Goal: Entertainment & Leisure: Browse casually

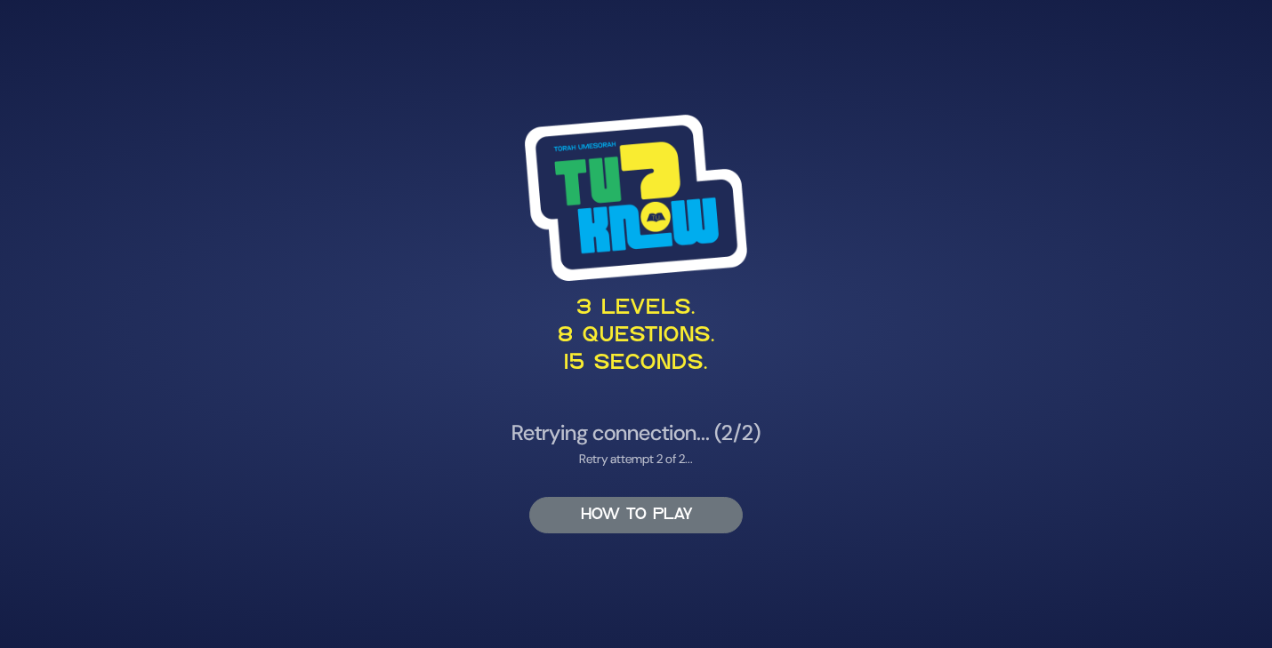
click at [632, 519] on button "HOW TO PLAY" at bounding box center [635, 515] width 213 height 36
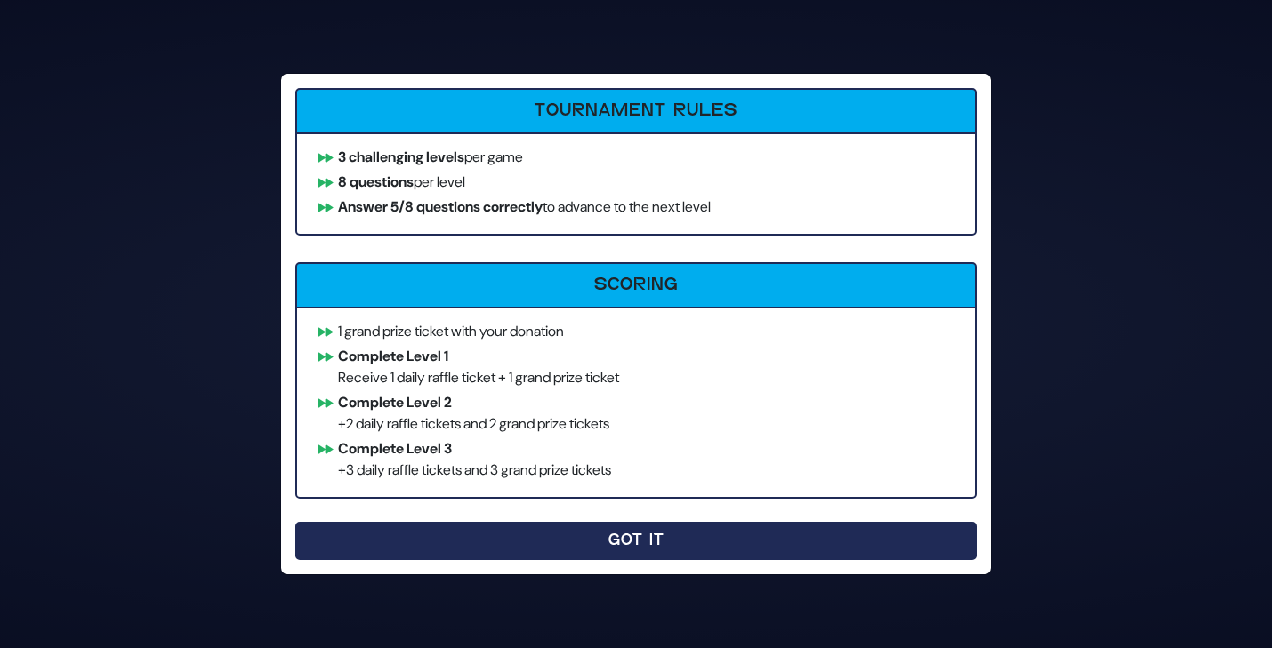
click at [632, 538] on button "Got It" at bounding box center [635, 541] width 681 height 38
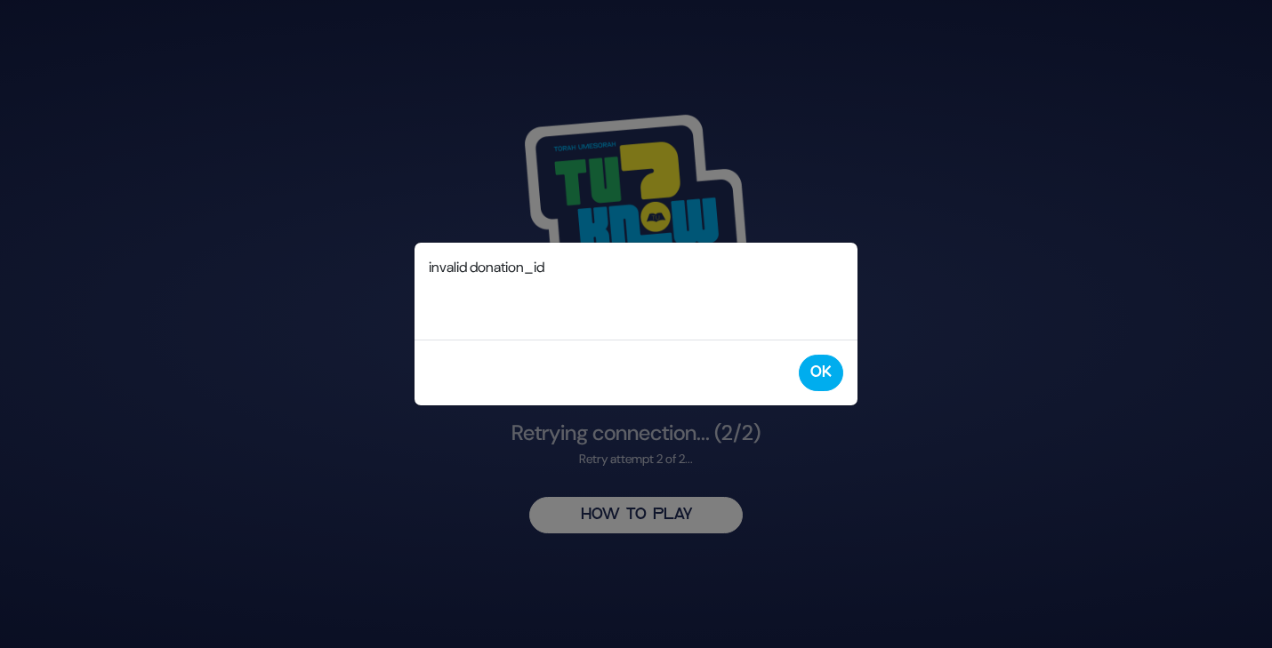
drag, startPoint x: 628, startPoint y: 514, endPoint x: 571, endPoint y: 300, distance: 221.8
click at [571, 300] on div "3 levels. 8 questions. 15 seconds. Retrying connection... (2/2) Retry attempt 2…" at bounding box center [636, 324] width 911 height 462
click at [810, 370] on button "OK" at bounding box center [821, 373] width 44 height 36
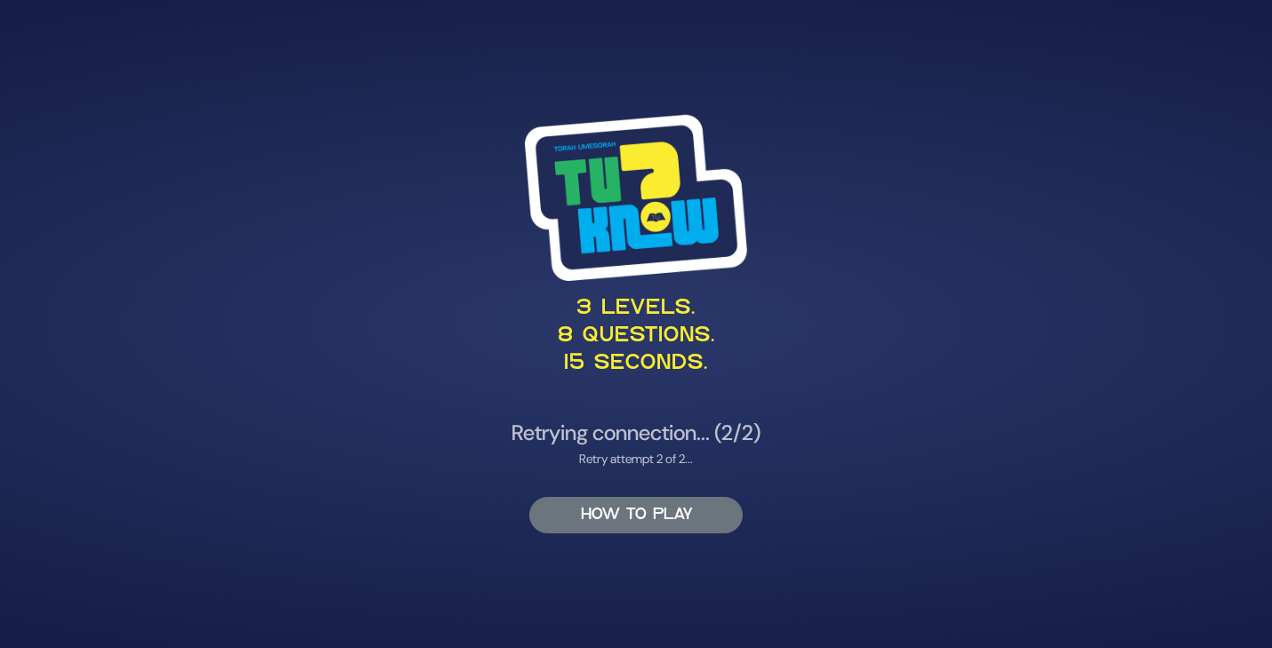
click at [611, 520] on button "HOW TO PLAY" at bounding box center [635, 515] width 213 height 36
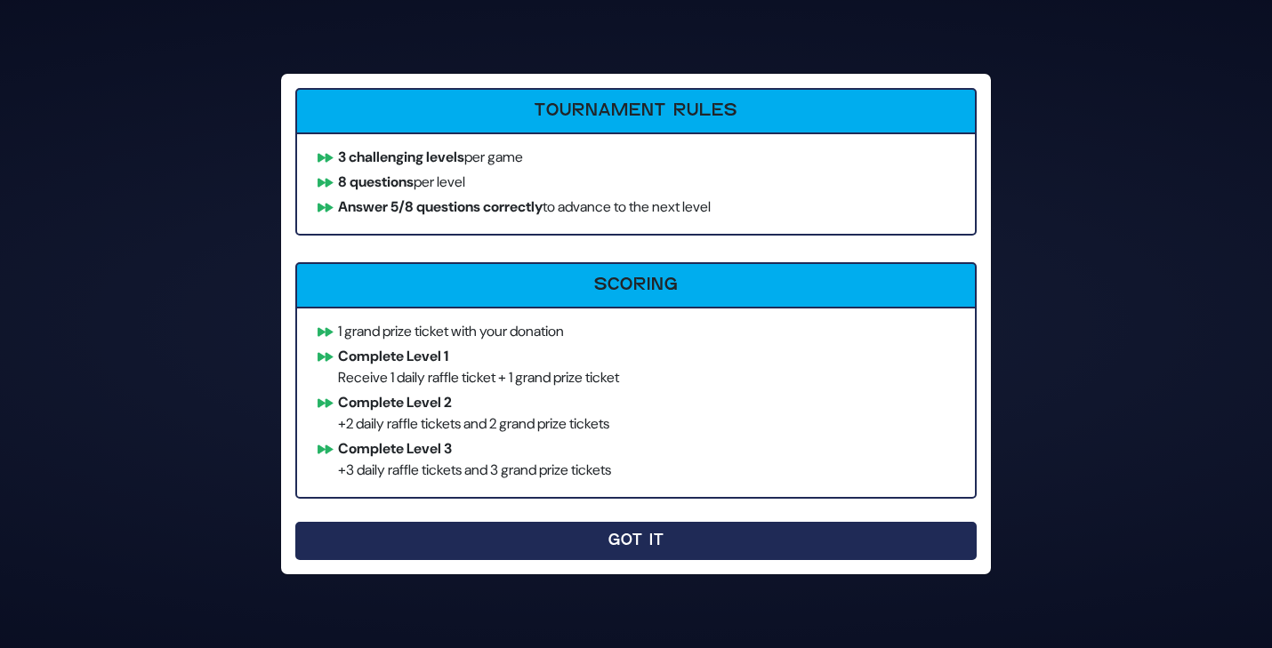
click at [622, 533] on button "Got It" at bounding box center [635, 541] width 681 height 38
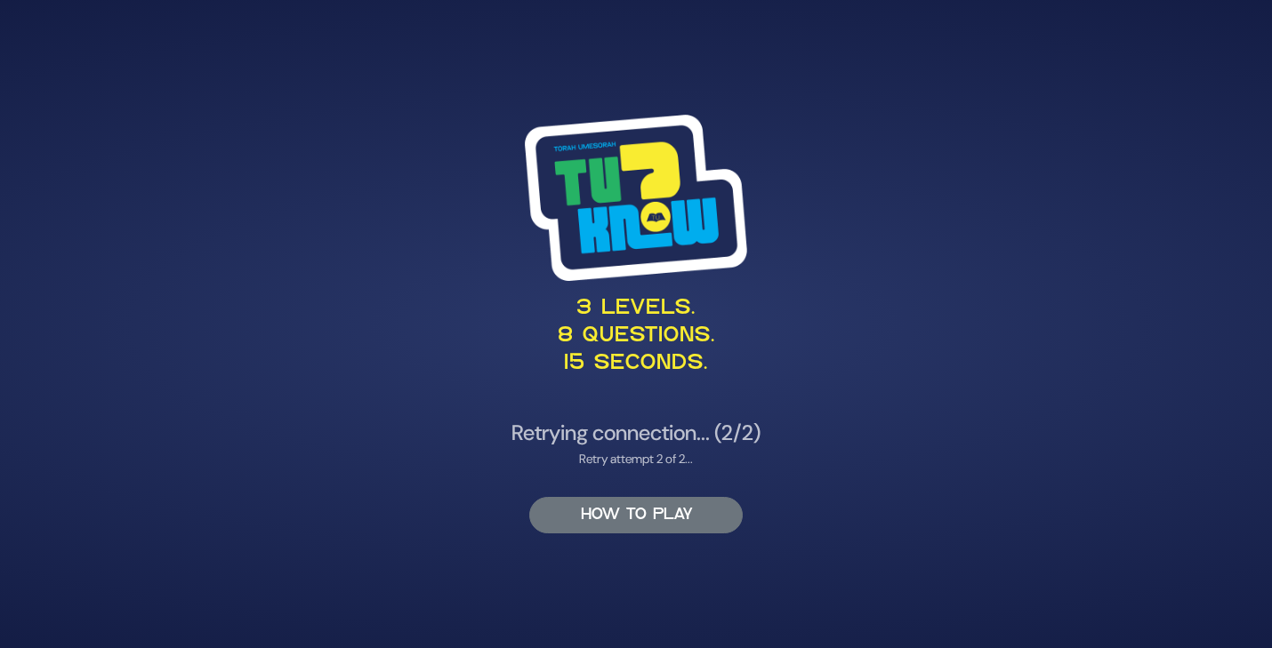
click at [623, 521] on button "HOW TO PLAY" at bounding box center [635, 515] width 213 height 36
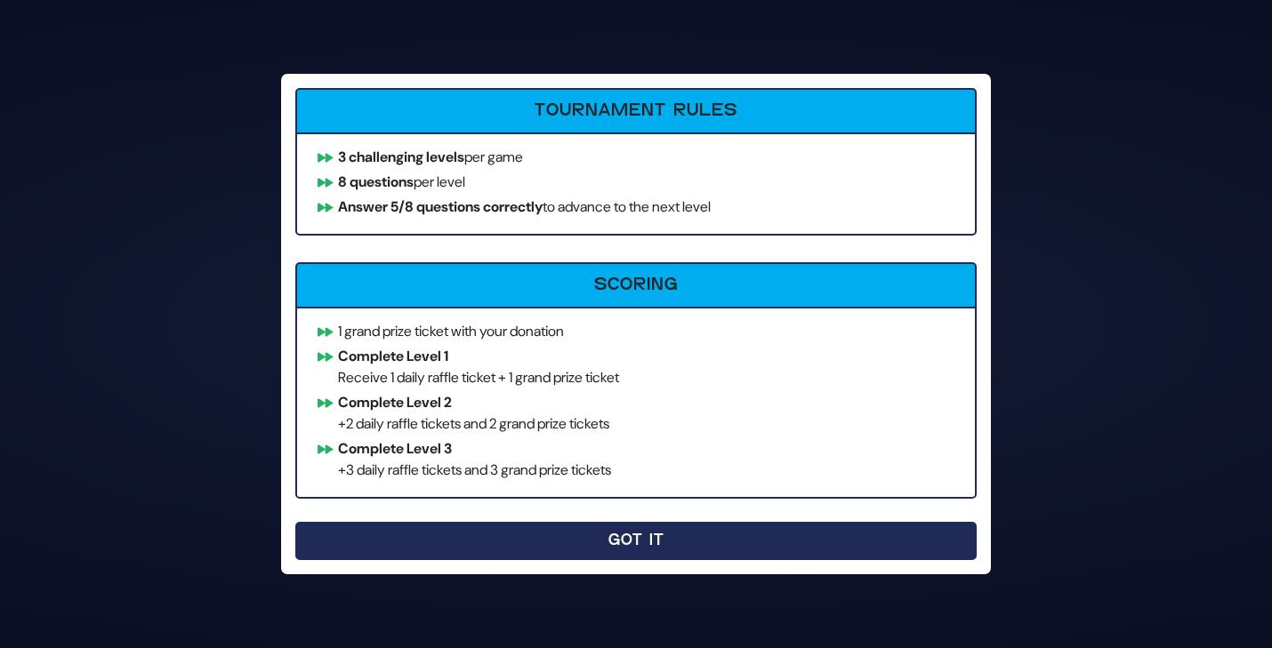
click at [623, 556] on button "Got It" at bounding box center [635, 541] width 681 height 38
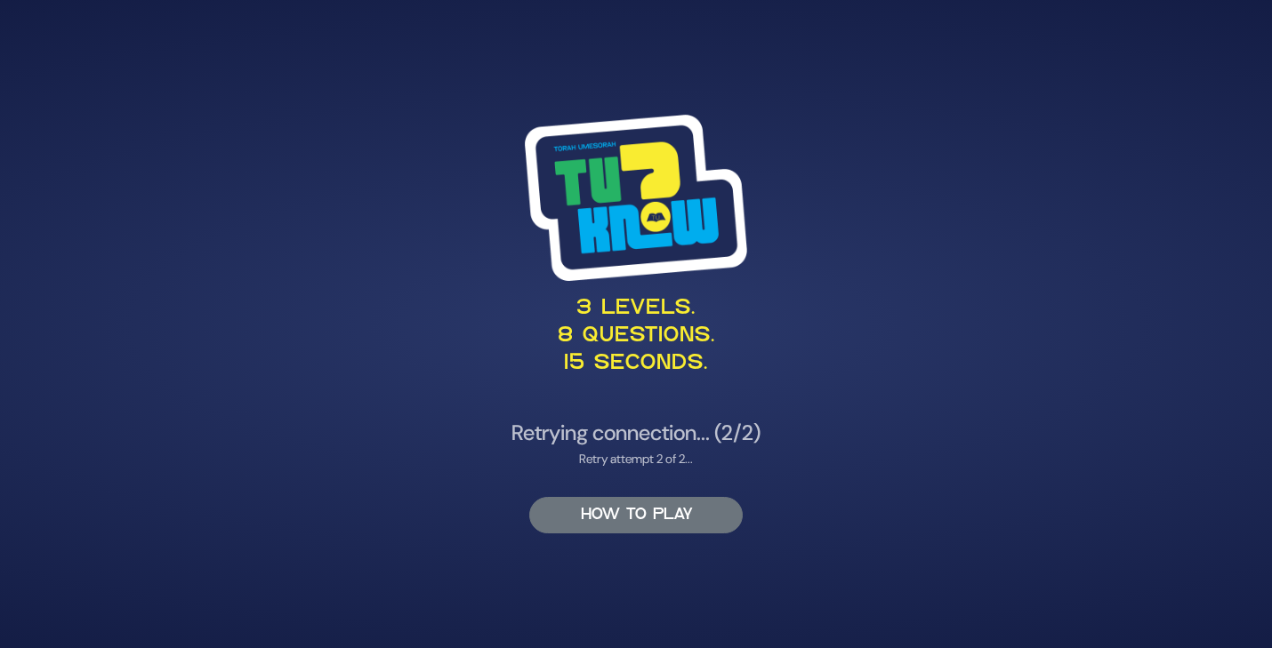
click at [653, 530] on button "HOW TO PLAY" at bounding box center [635, 515] width 213 height 36
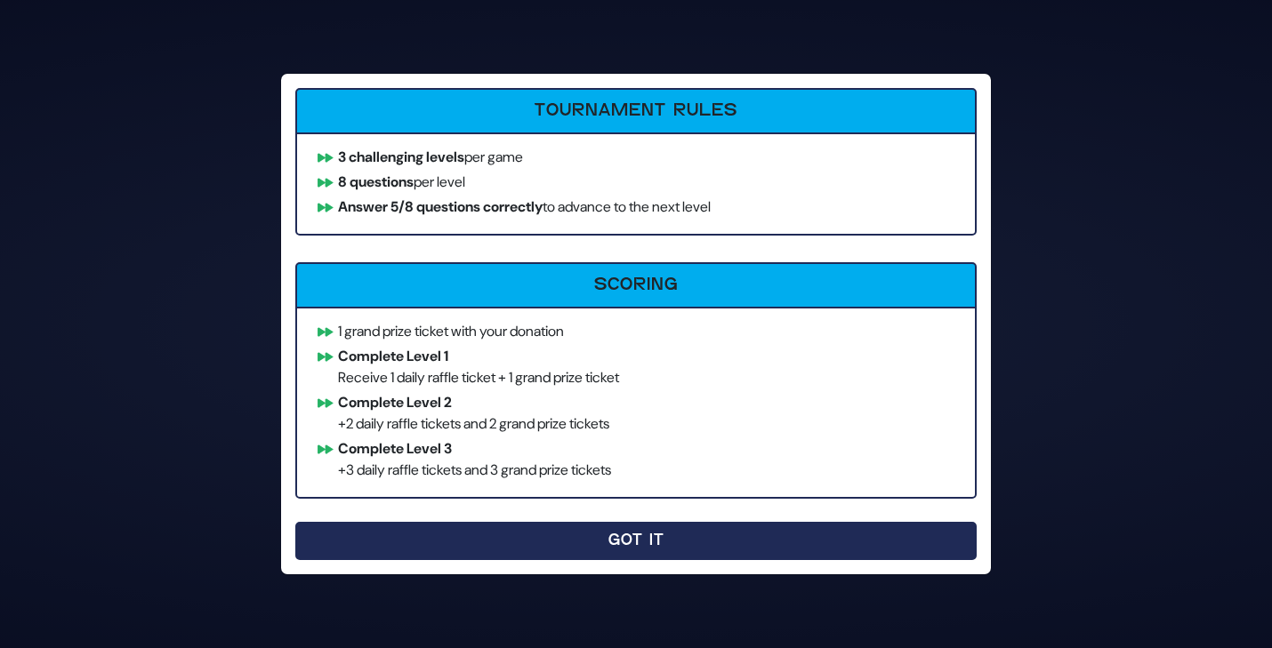
click at [616, 534] on button "Got It" at bounding box center [635, 541] width 681 height 38
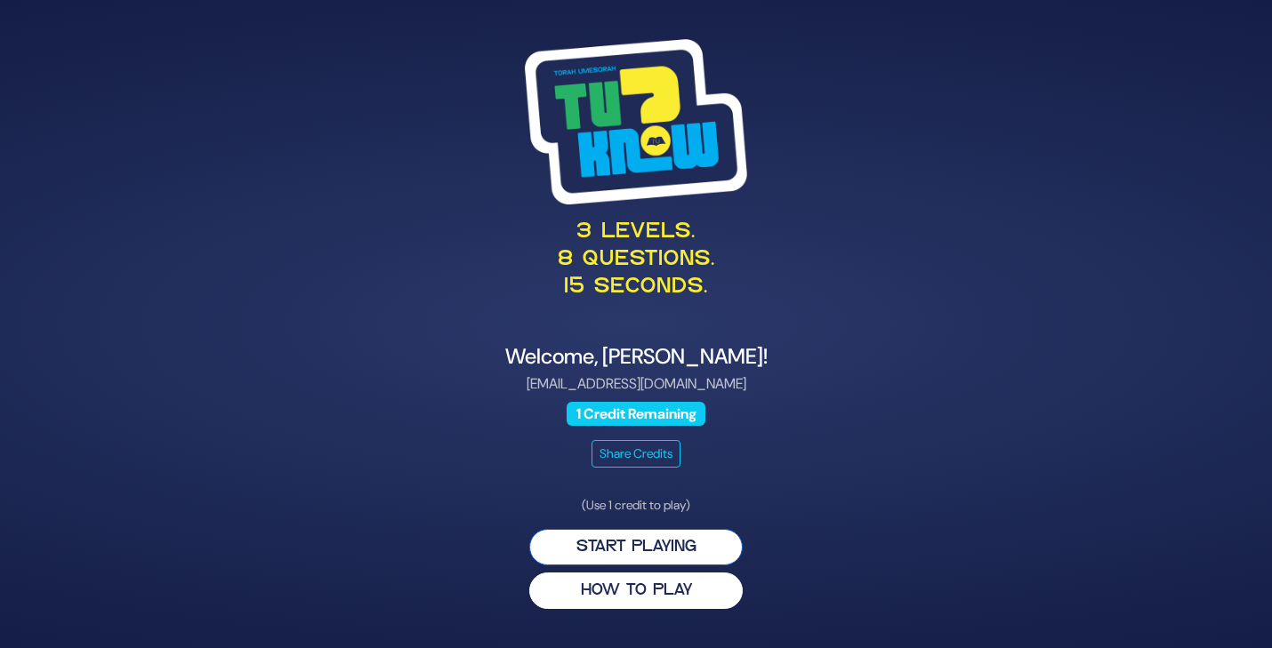
click at [604, 556] on button "Start Playing" at bounding box center [635, 547] width 213 height 36
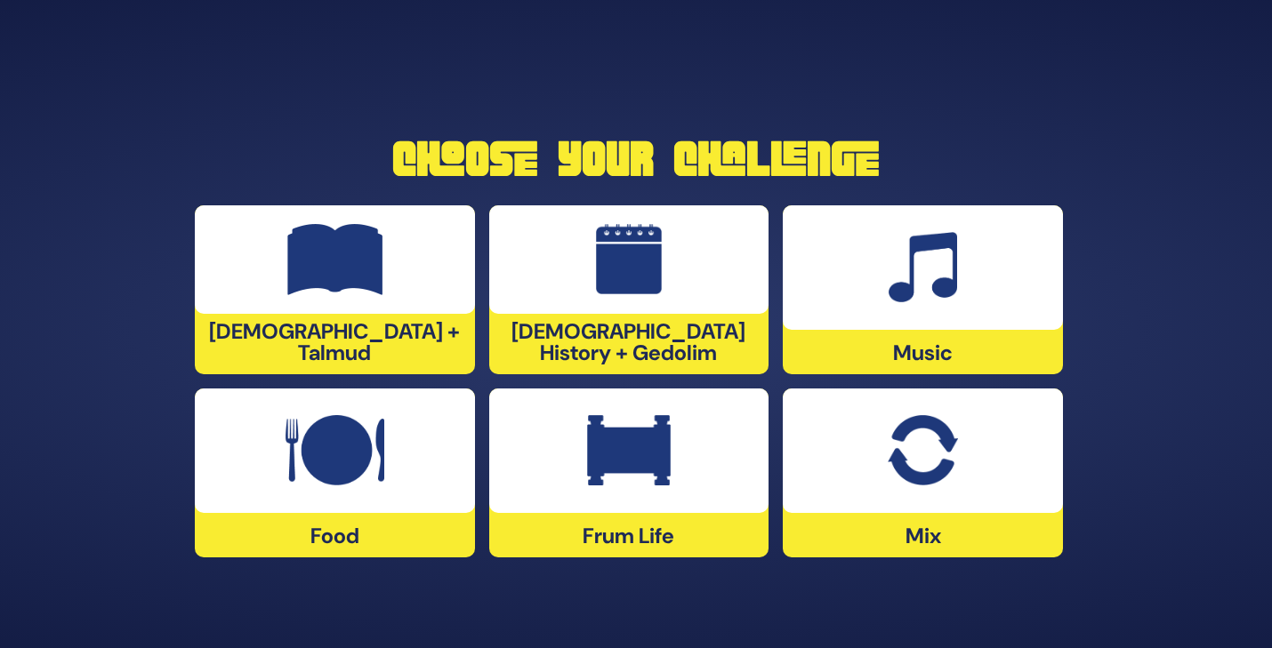
click at [371, 295] on img at bounding box center [335, 259] width 96 height 71
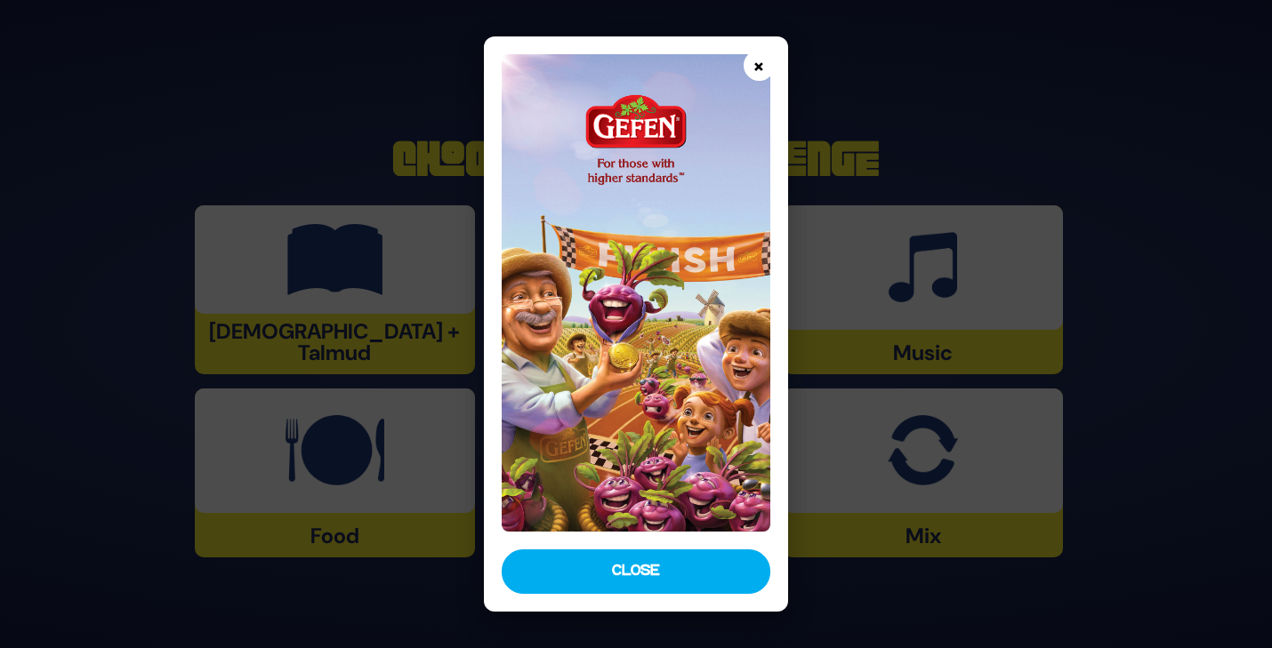
click at [760, 65] on button "×" at bounding box center [759, 65] width 31 height 31
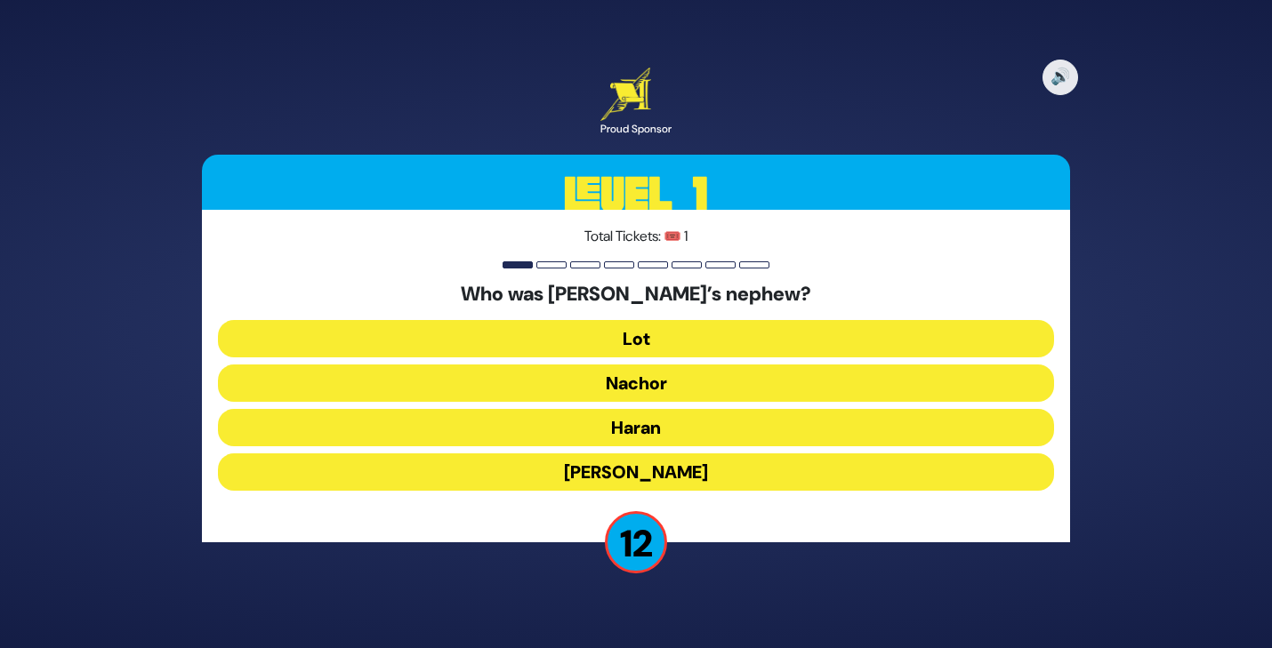
click at [625, 336] on button "Lot" at bounding box center [636, 338] width 836 height 37
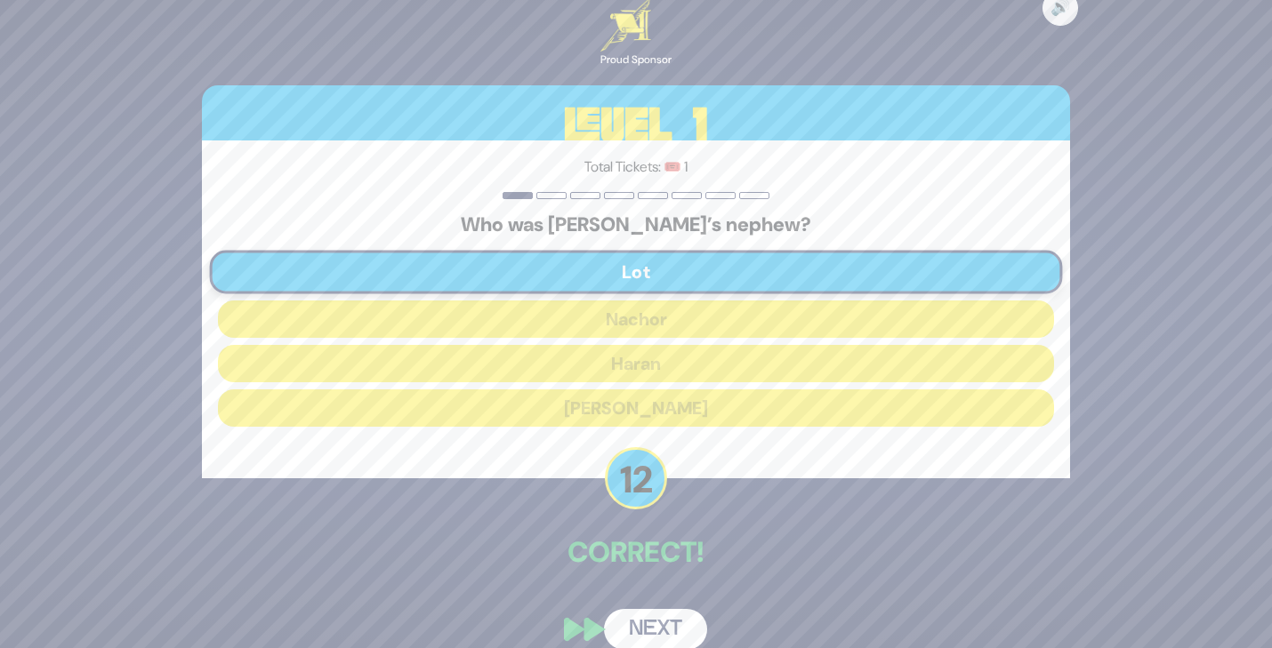
click at [687, 624] on button "Next" at bounding box center [655, 629] width 103 height 41
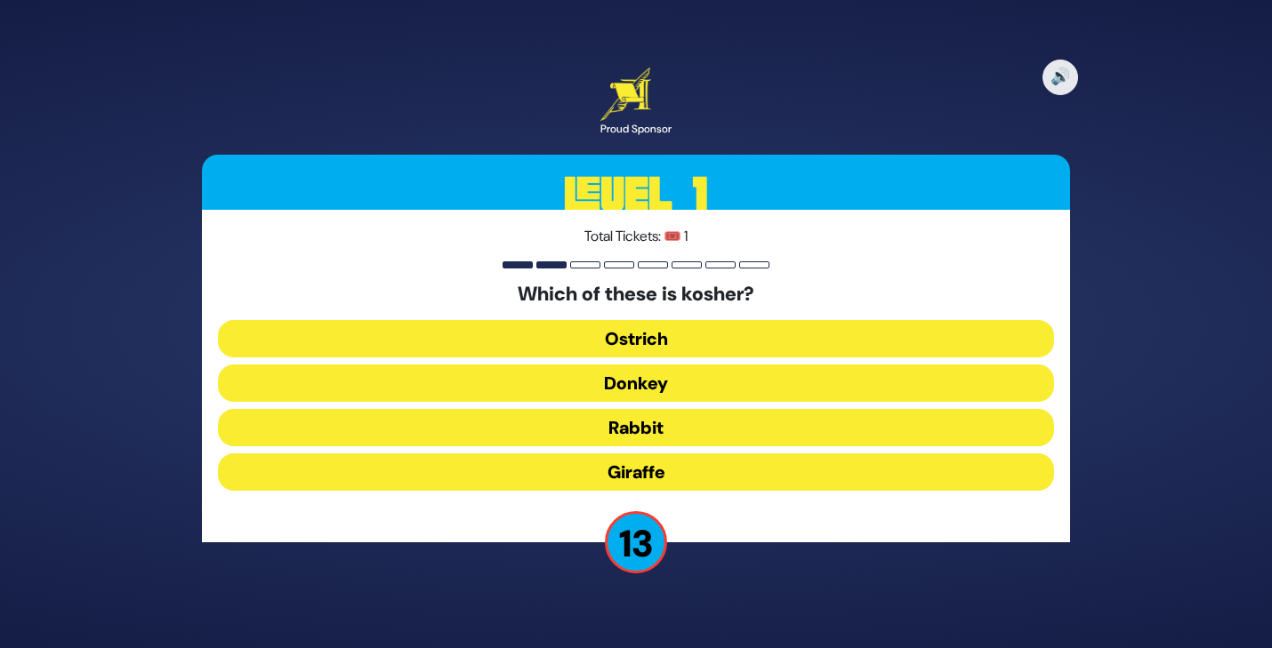
click at [613, 473] on button "Giraffe" at bounding box center [636, 472] width 836 height 37
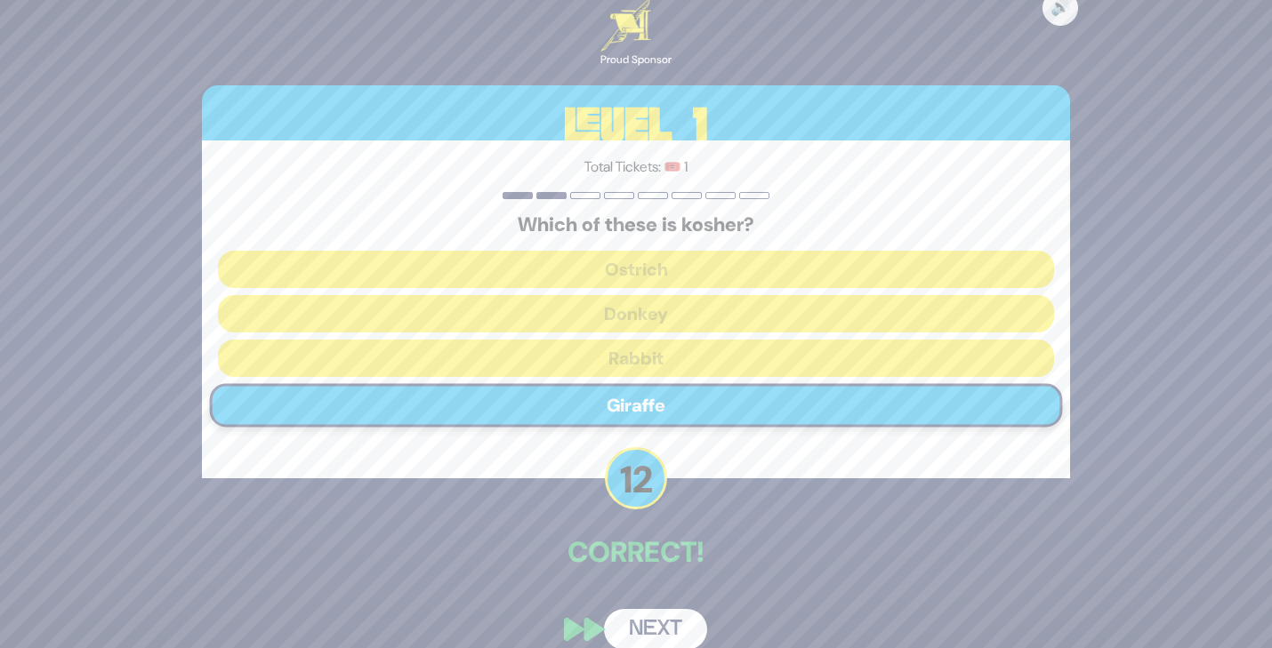
click at [664, 627] on button "Next" at bounding box center [655, 629] width 103 height 41
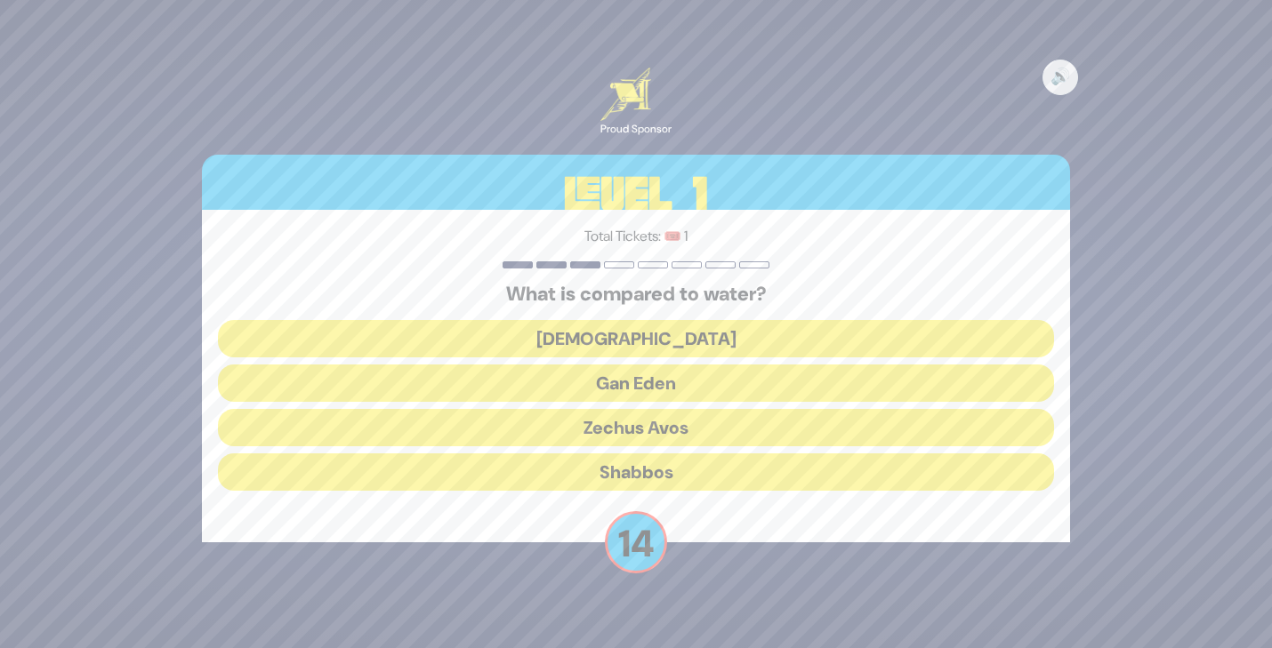
click at [618, 335] on button "[DEMOGRAPHIC_DATA]" at bounding box center [636, 338] width 836 height 37
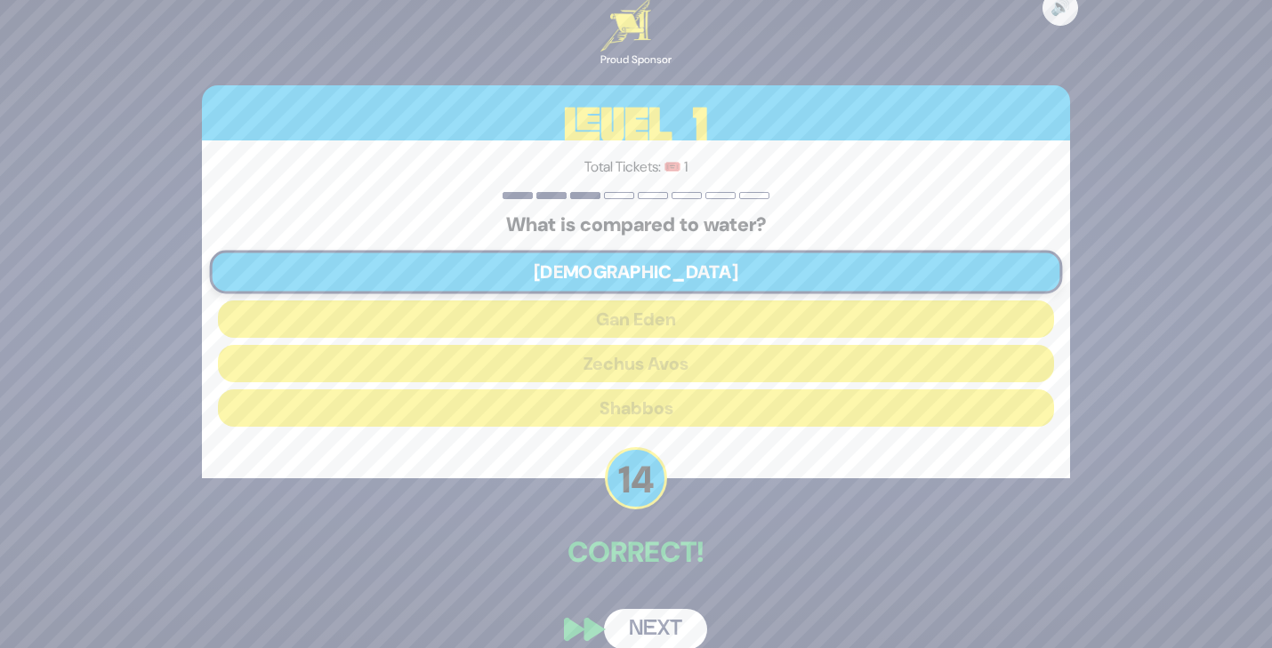
click at [653, 625] on button "Next" at bounding box center [655, 629] width 103 height 41
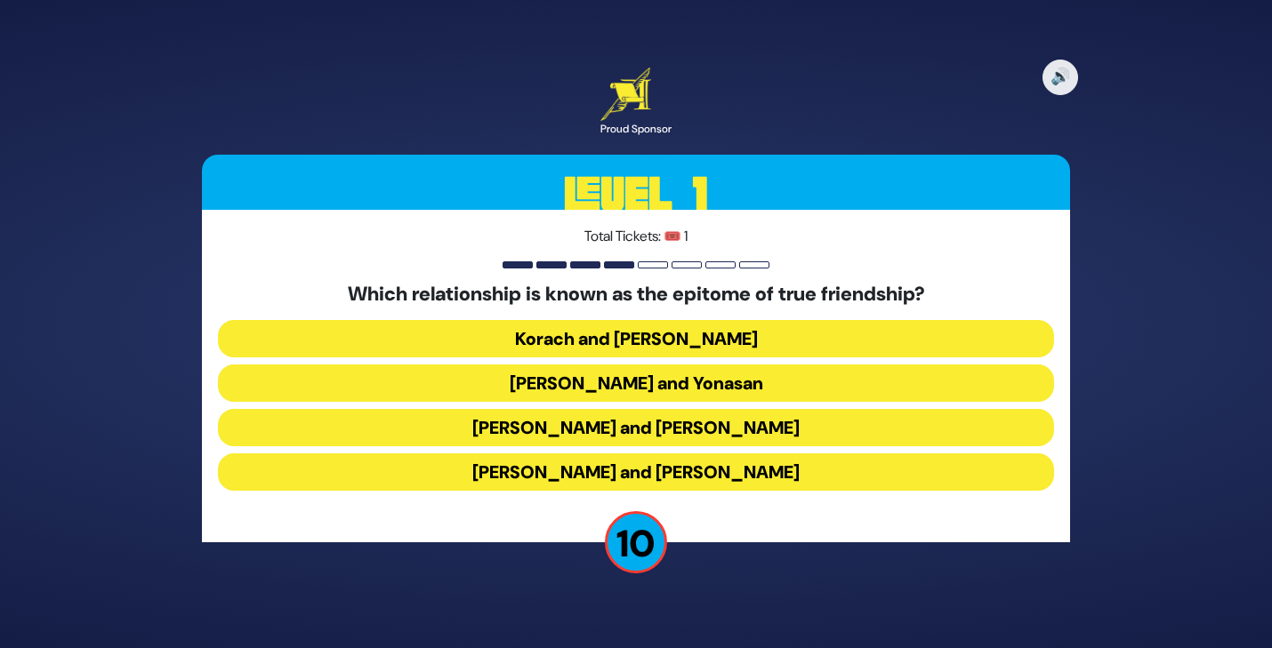
click at [609, 392] on button "[PERSON_NAME] and Yonasan" at bounding box center [636, 383] width 836 height 37
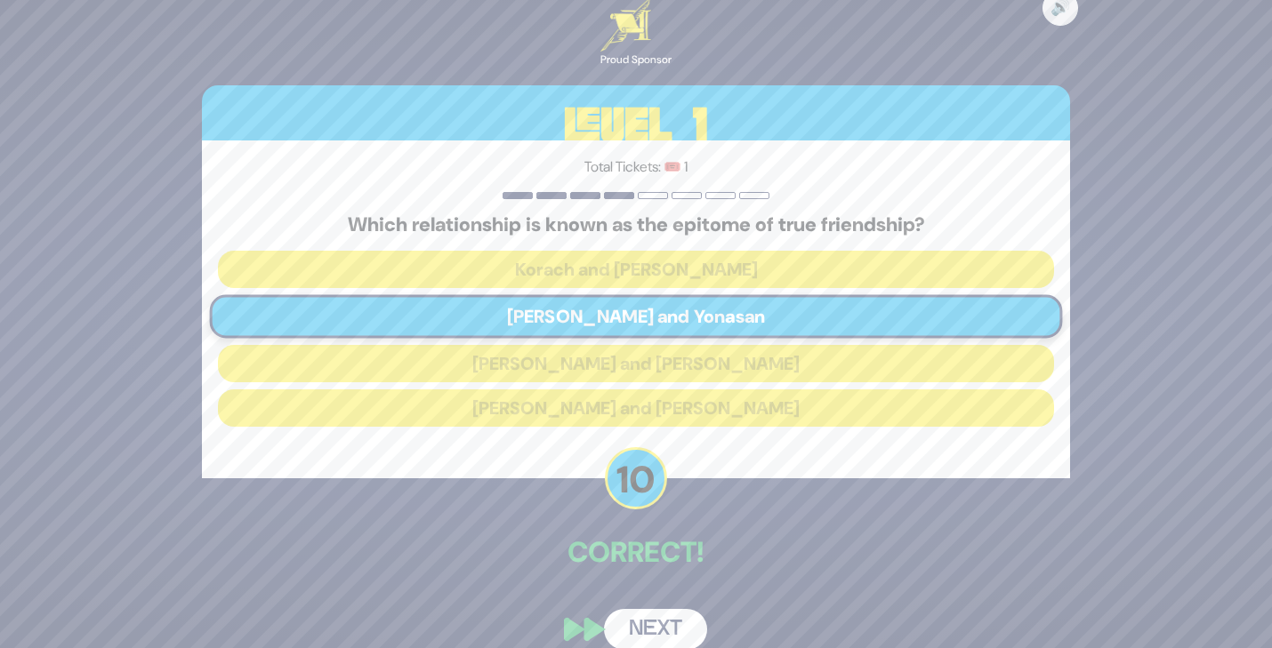
click at [663, 625] on button "Next" at bounding box center [655, 629] width 103 height 41
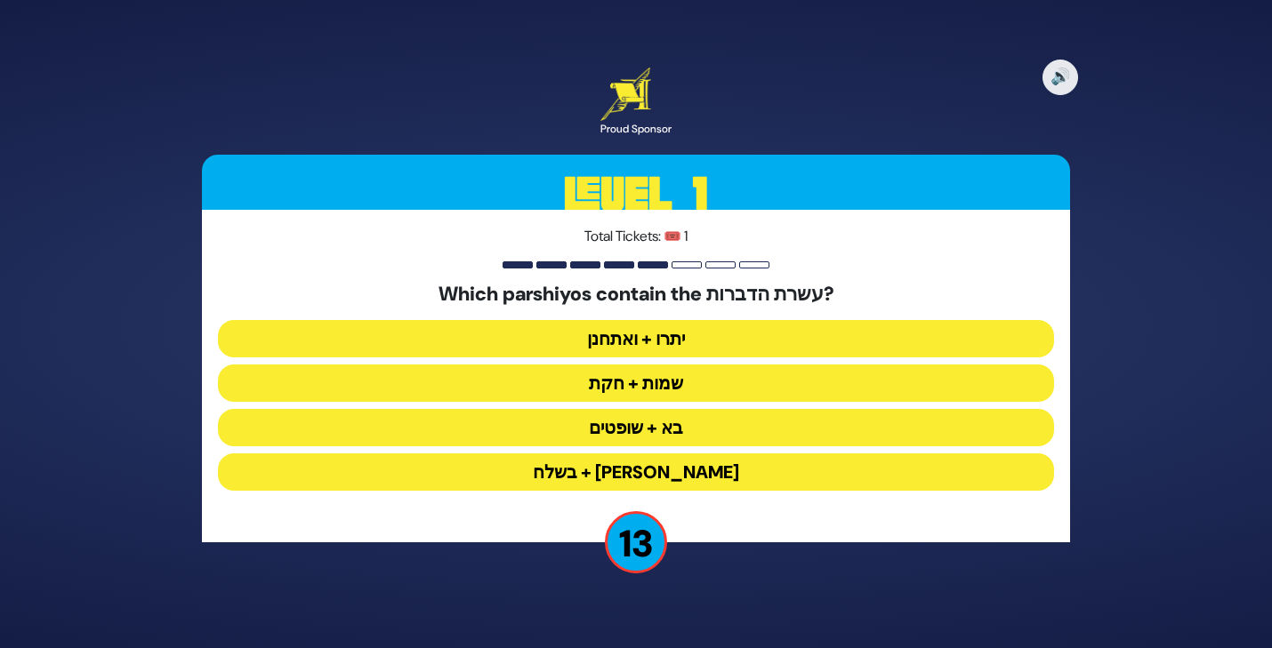
click at [619, 339] on button "יתרו + ואתחנן" at bounding box center [636, 338] width 836 height 37
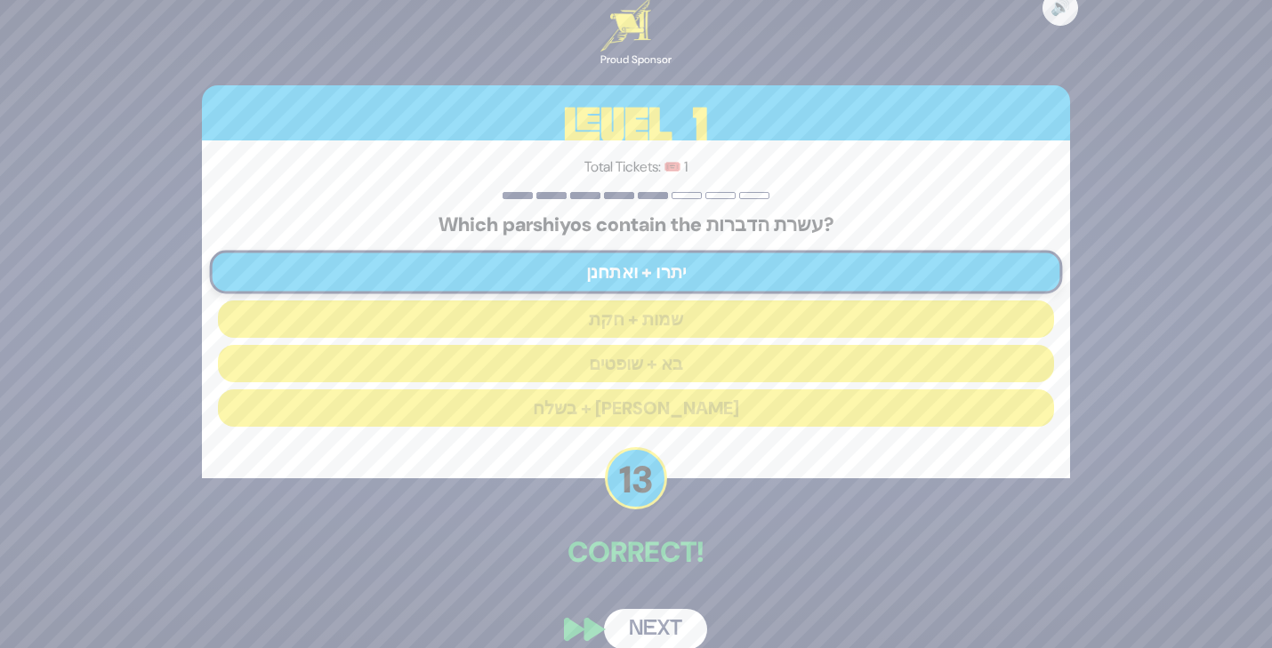
click at [652, 628] on button "Next" at bounding box center [655, 629] width 103 height 41
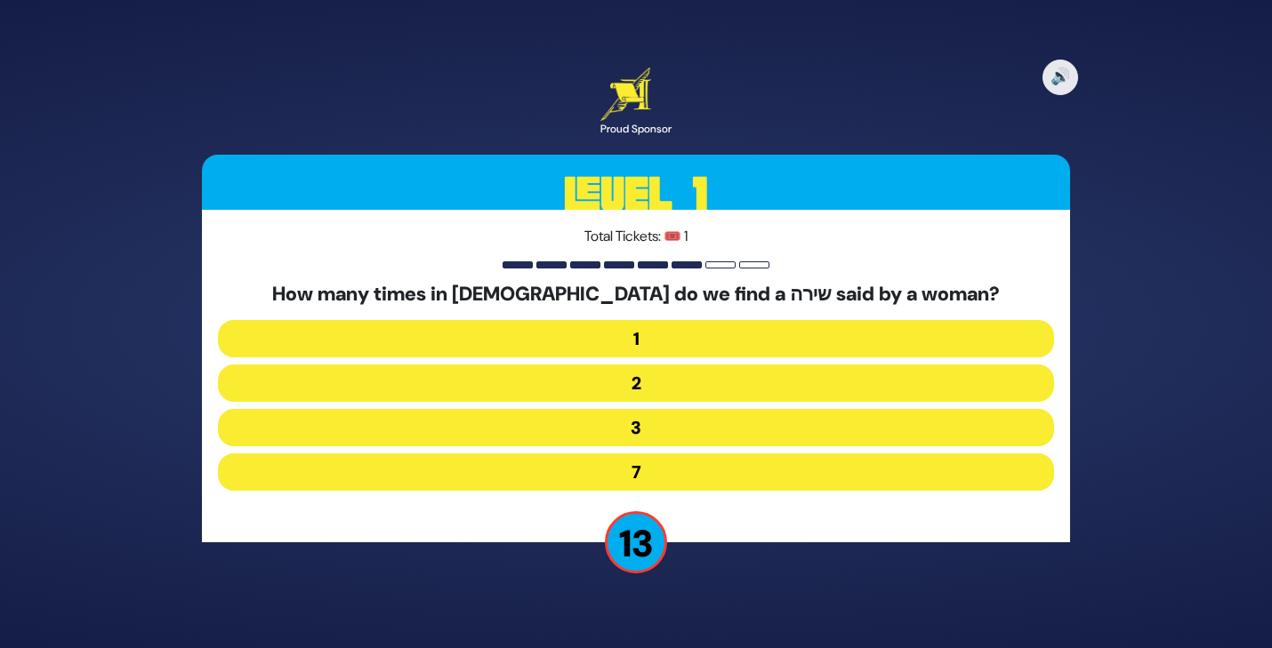
click at [625, 475] on button "7" at bounding box center [636, 472] width 836 height 37
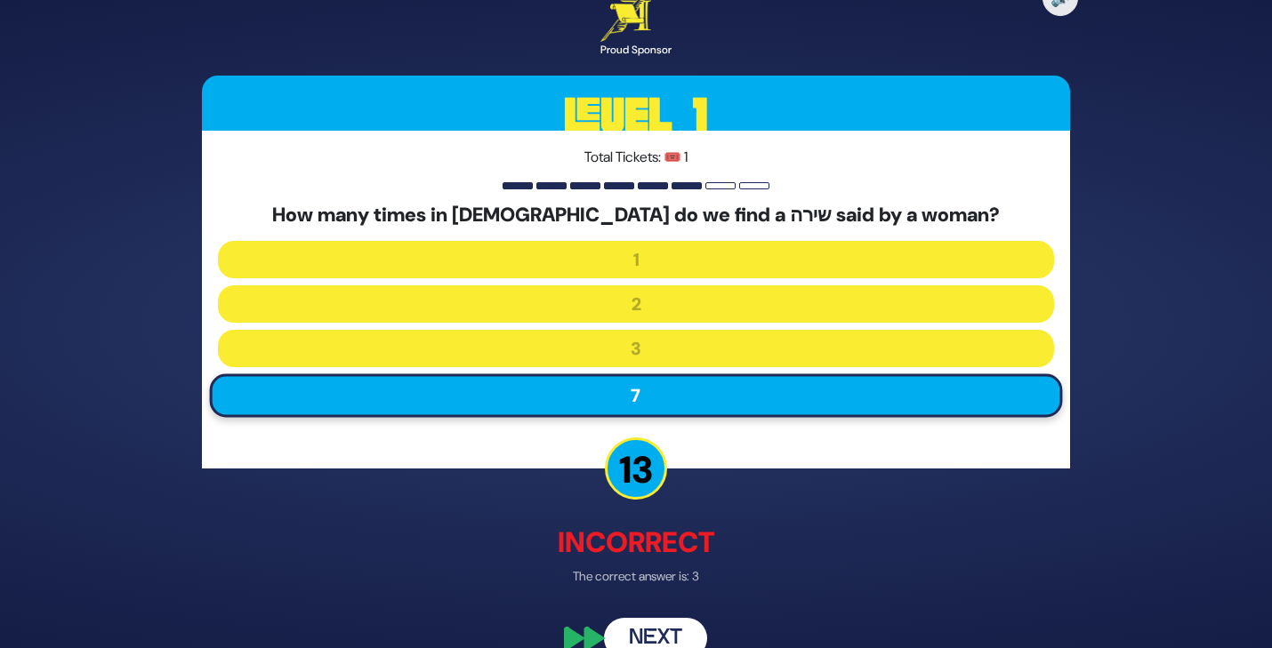
click at [648, 635] on button "Next" at bounding box center [655, 639] width 103 height 41
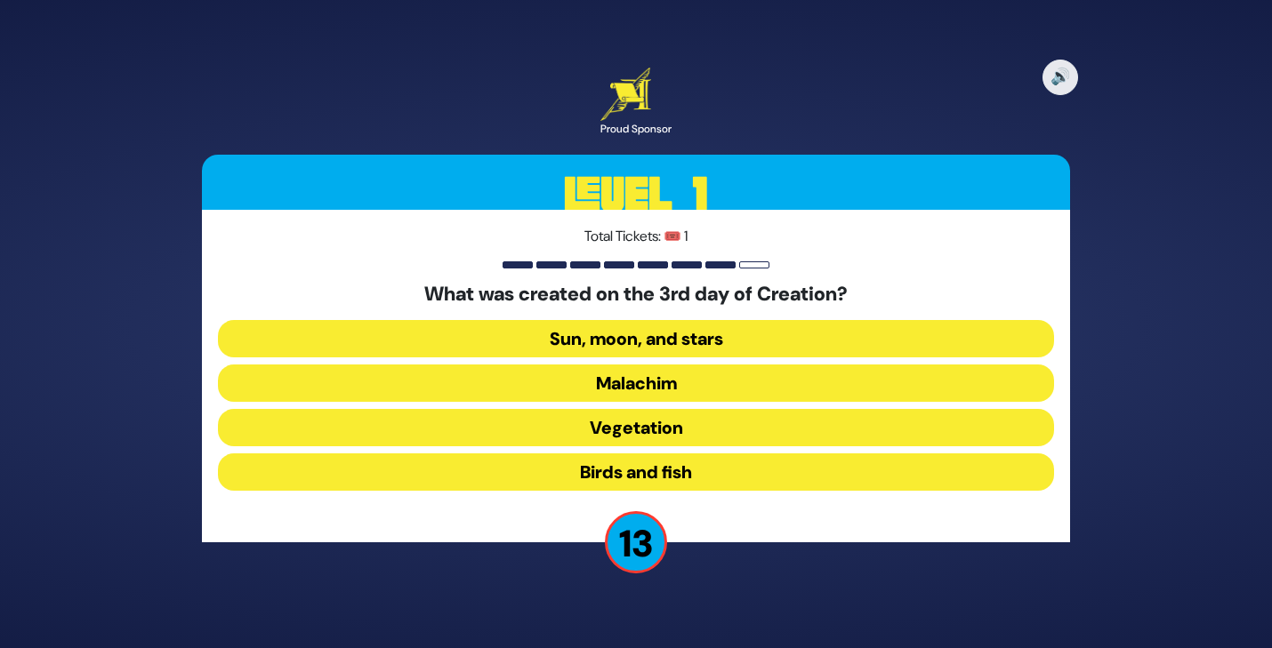
click at [640, 345] on button "Sun, moon, and stars" at bounding box center [636, 338] width 836 height 37
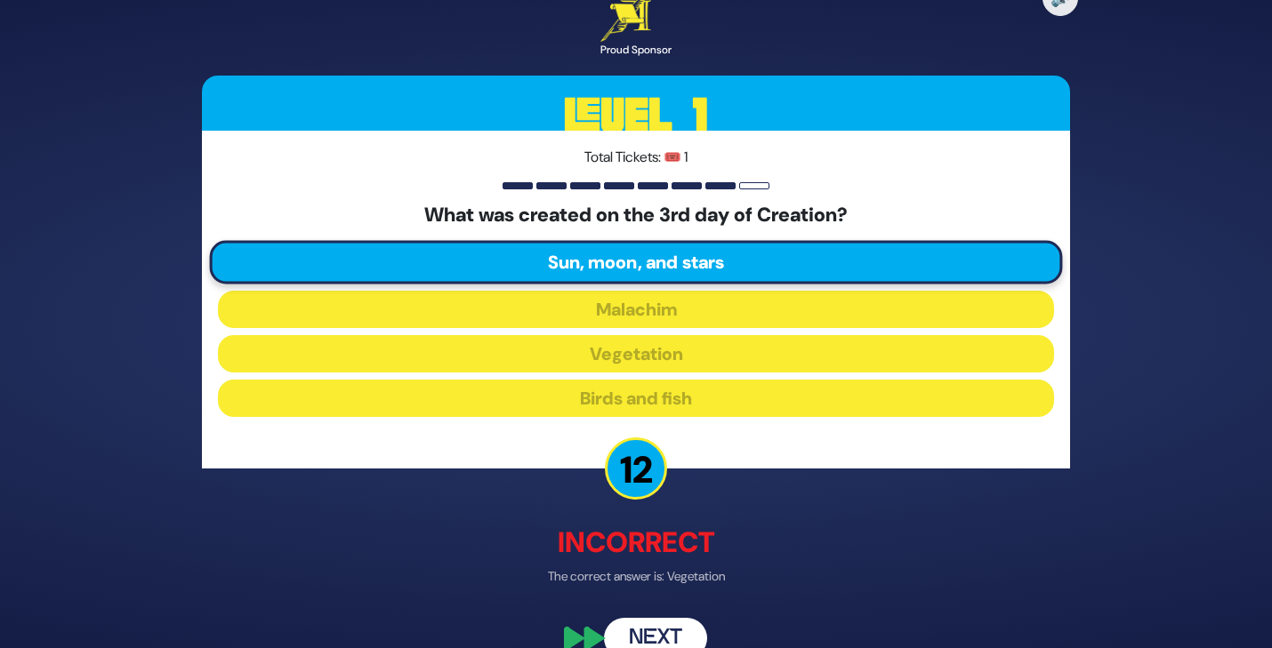
click at [644, 635] on button "Next" at bounding box center [655, 639] width 103 height 41
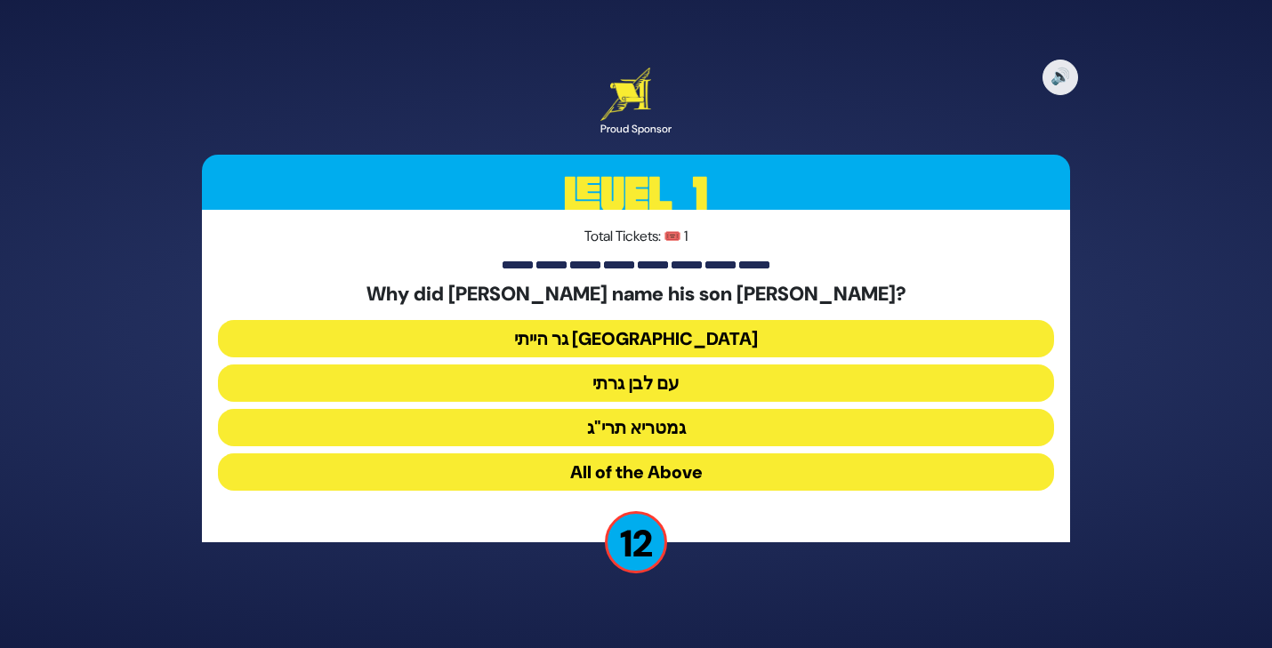
click at [636, 335] on button "גר הייתי [GEOGRAPHIC_DATA]" at bounding box center [636, 338] width 836 height 37
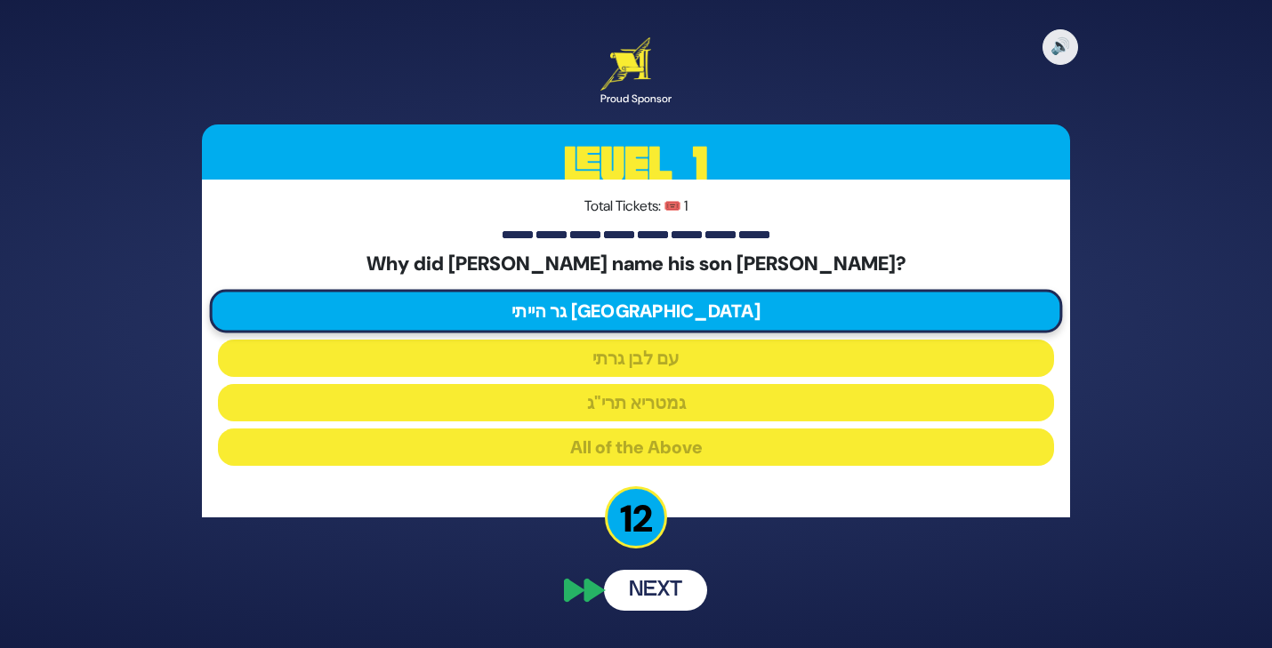
click at [656, 603] on button "Next" at bounding box center [655, 590] width 103 height 41
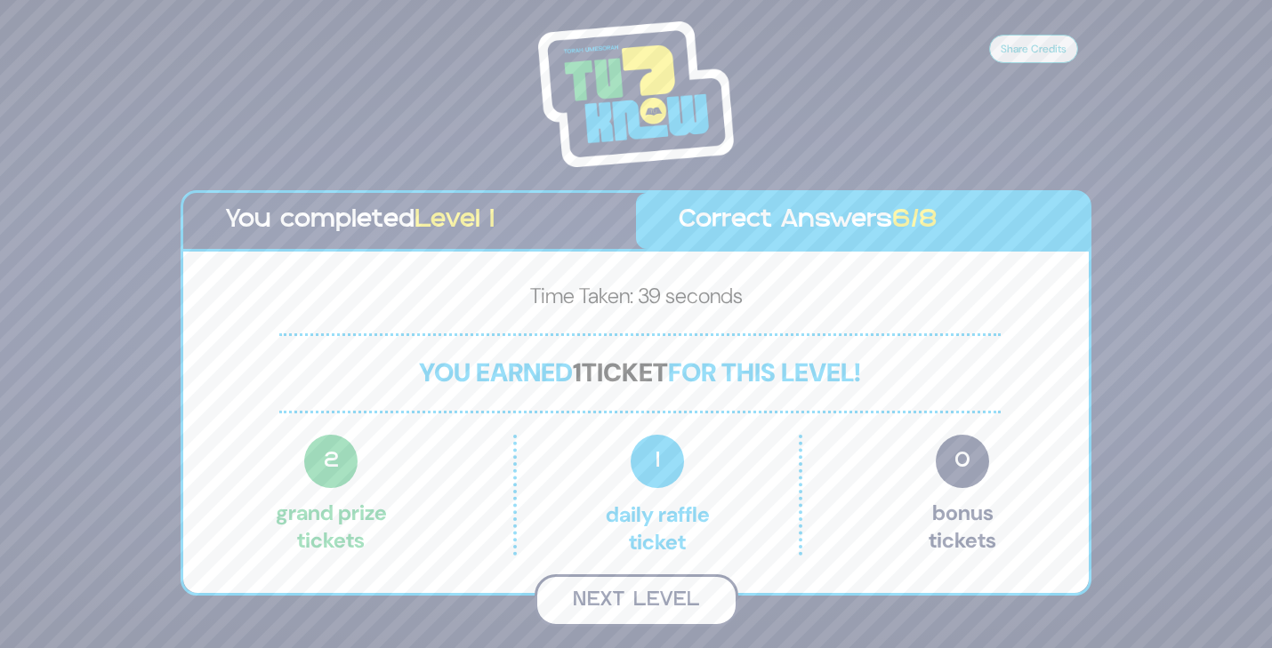
click at [628, 607] on button "Next Level" at bounding box center [637, 601] width 204 height 52
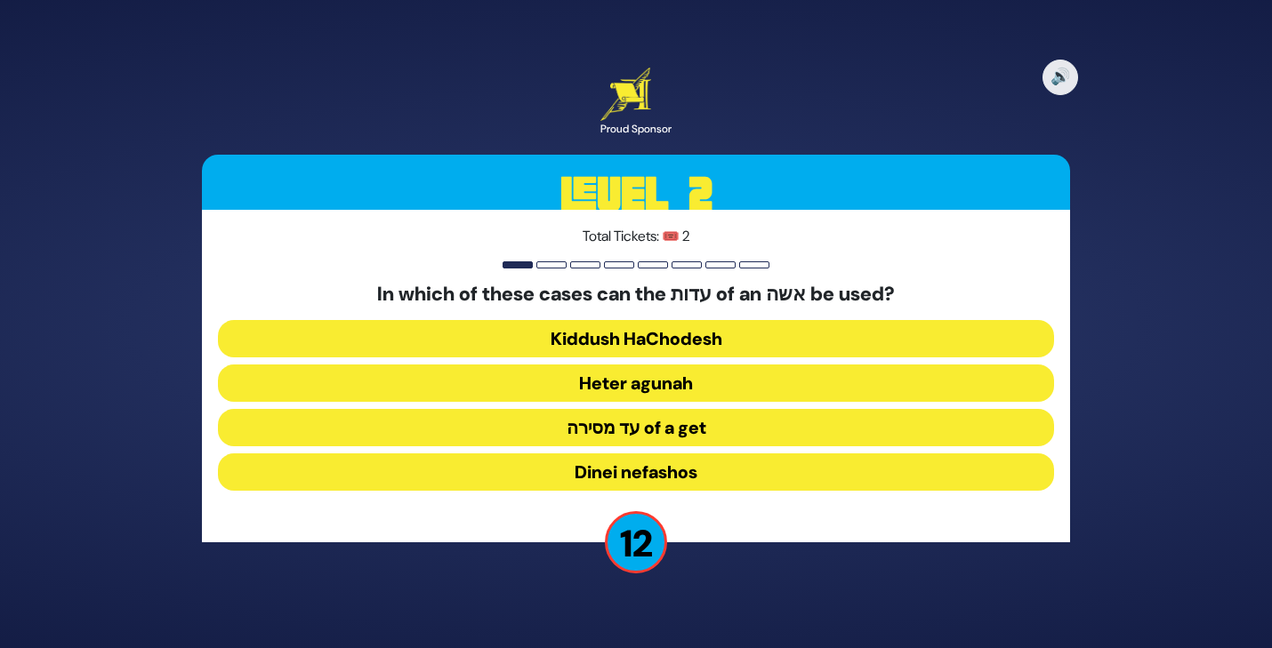
click at [612, 381] on button "Heter agunah" at bounding box center [636, 383] width 836 height 37
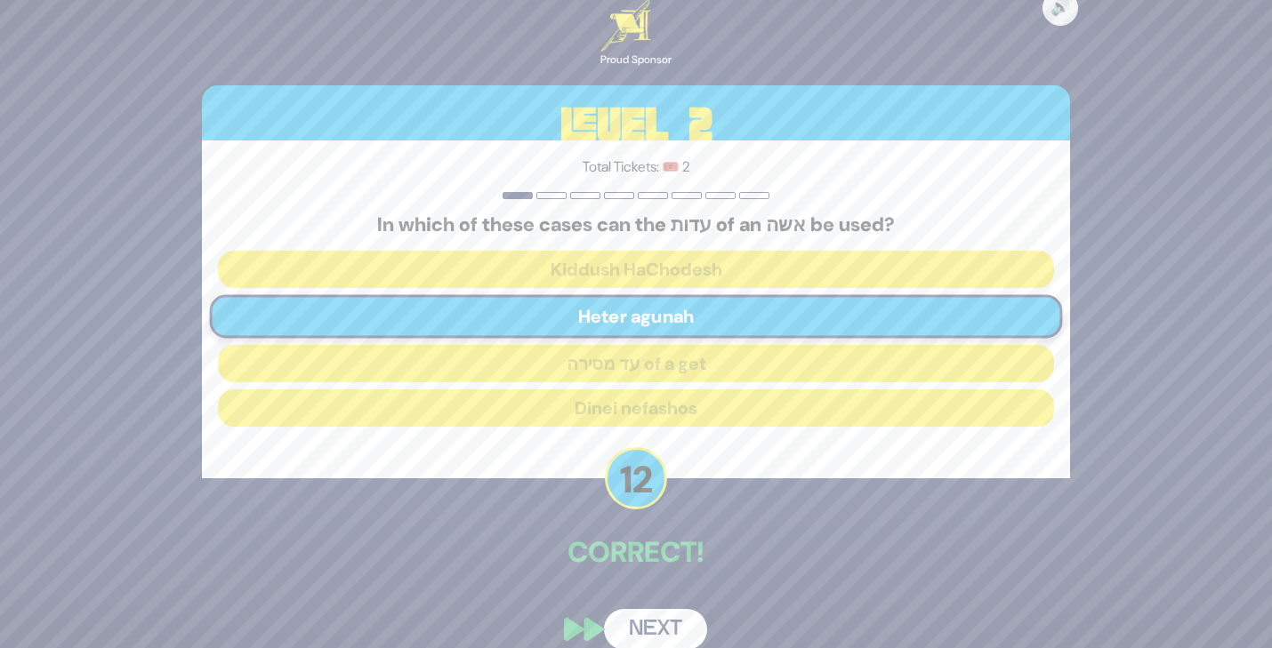
click at [648, 629] on button "Next" at bounding box center [655, 629] width 103 height 41
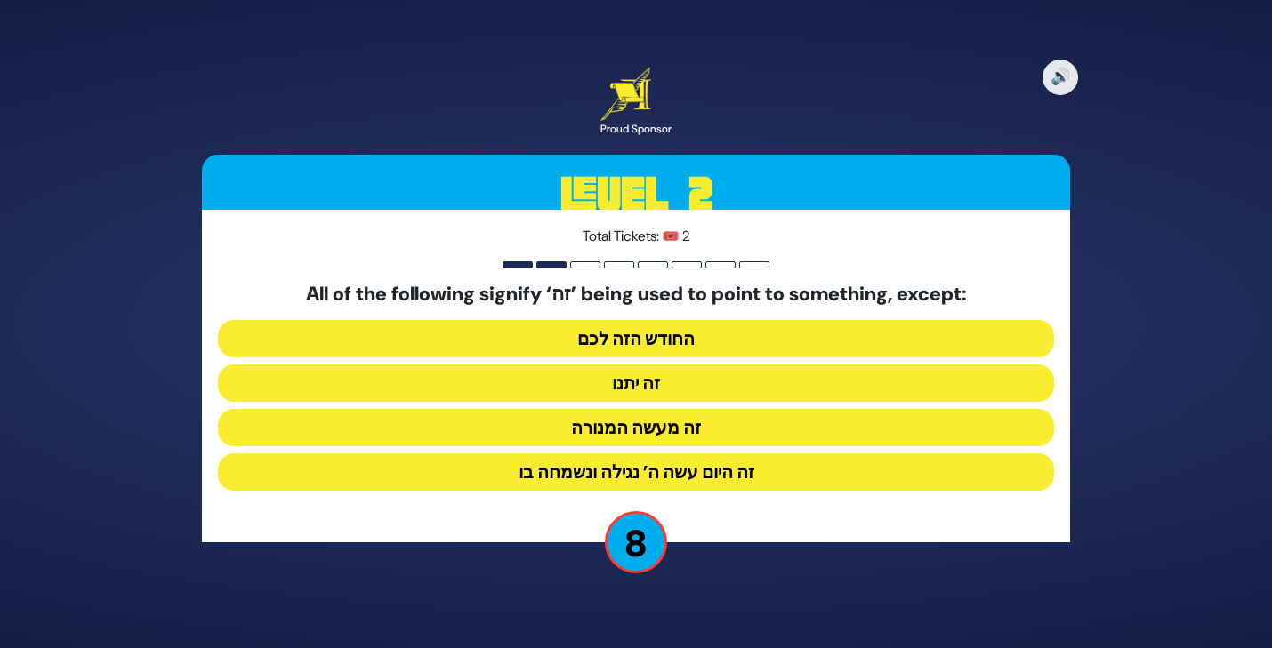
click at [620, 479] on button "זה היום עשה ה’ נגילה ונשמחה בו" at bounding box center [636, 472] width 836 height 37
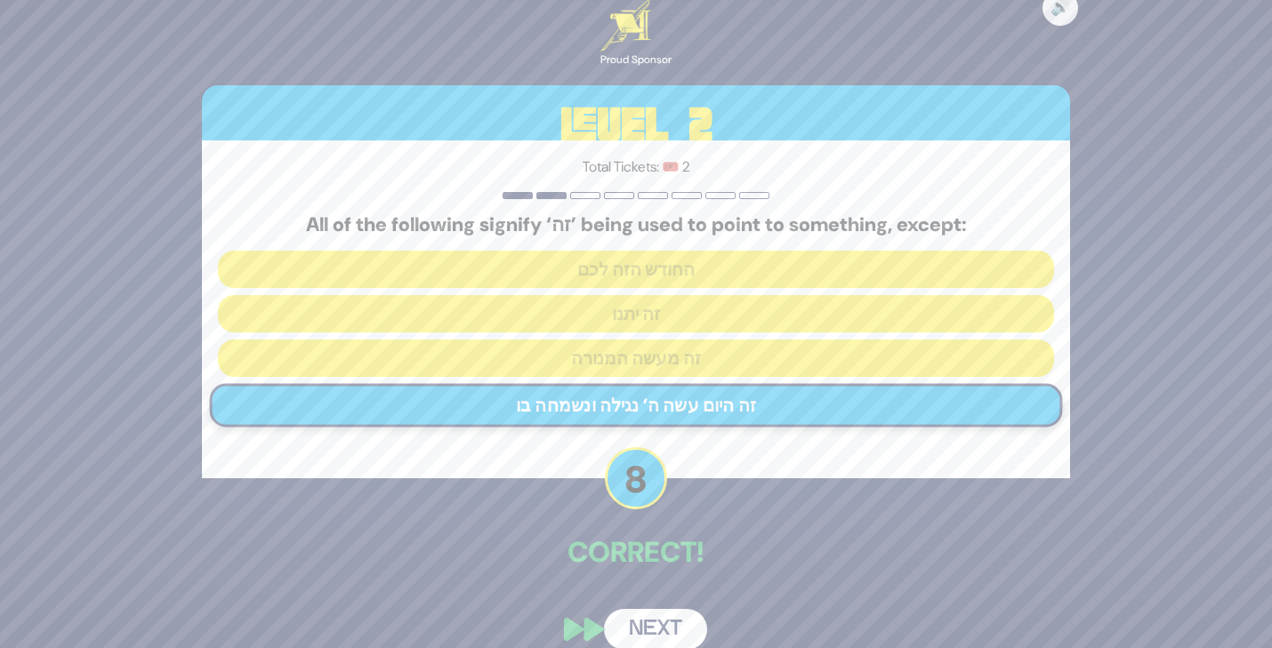
click at [660, 617] on button "Next" at bounding box center [655, 629] width 103 height 41
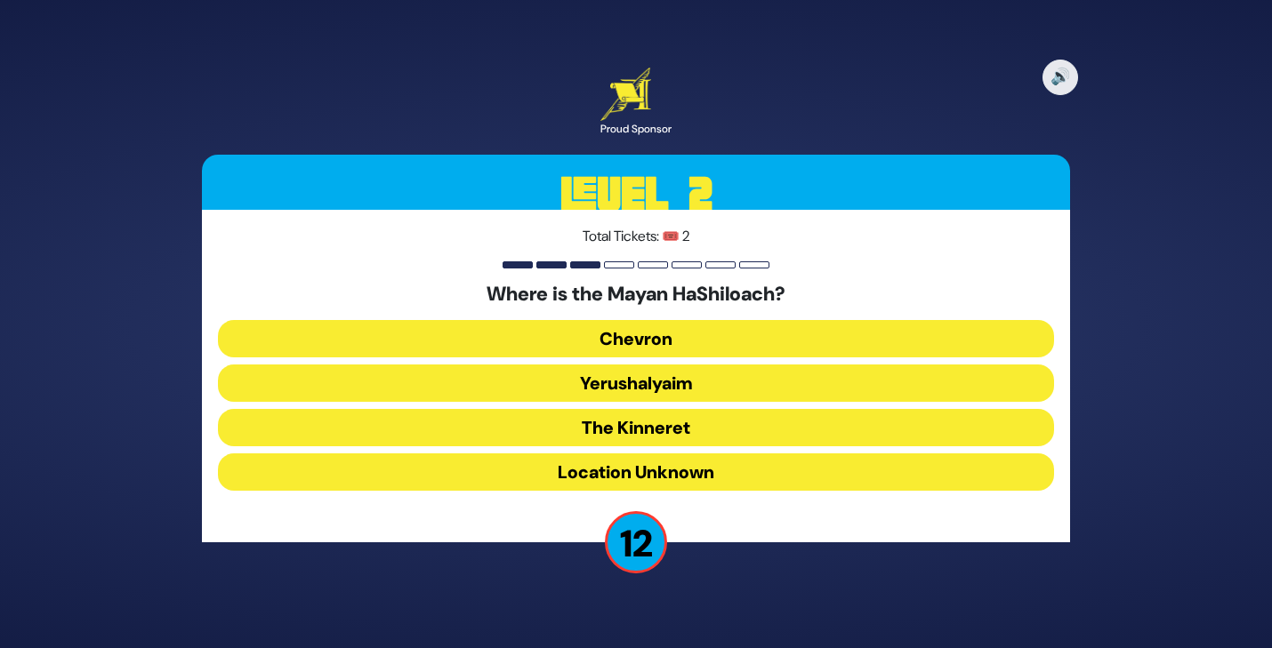
click at [635, 430] on button "The Kinneret" at bounding box center [636, 427] width 836 height 37
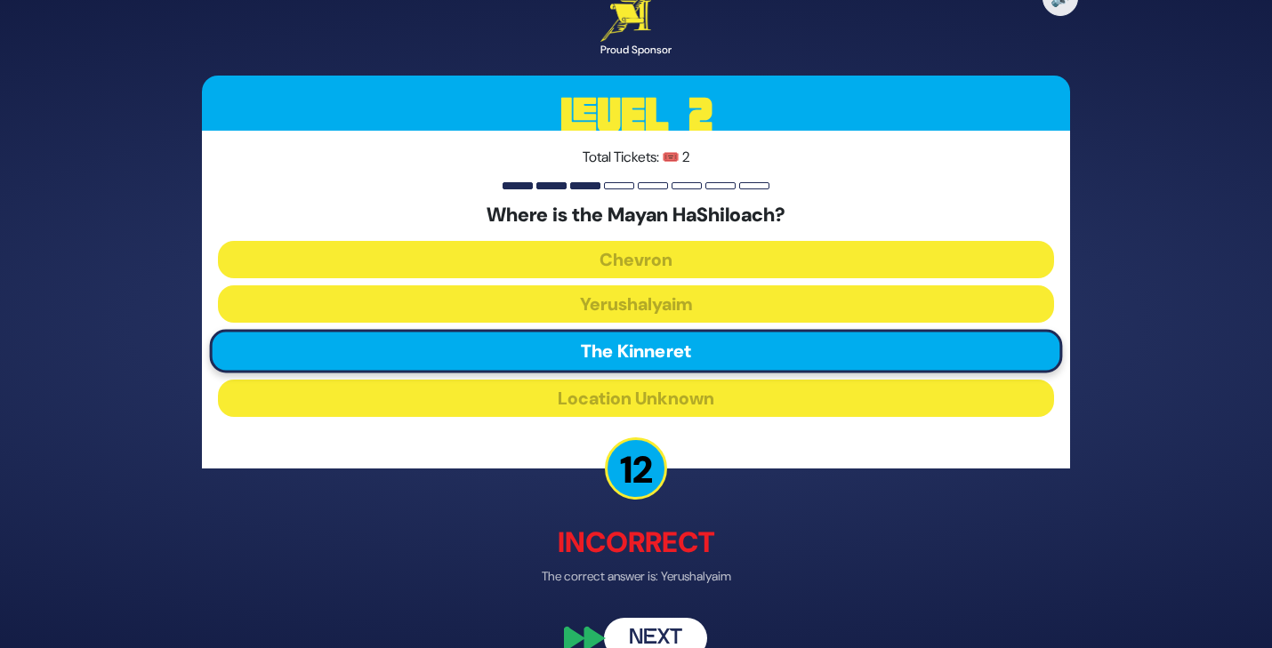
click at [648, 638] on button "Next" at bounding box center [655, 639] width 103 height 41
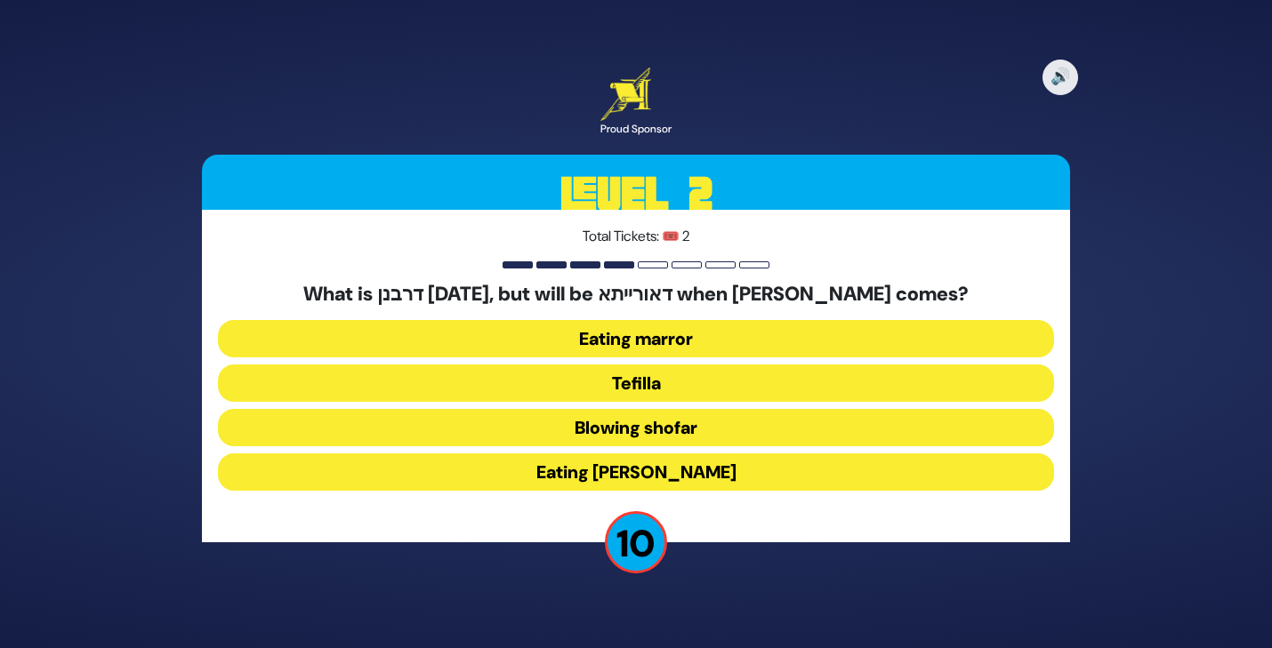
click at [637, 344] on button "Eating marror" at bounding box center [636, 338] width 836 height 37
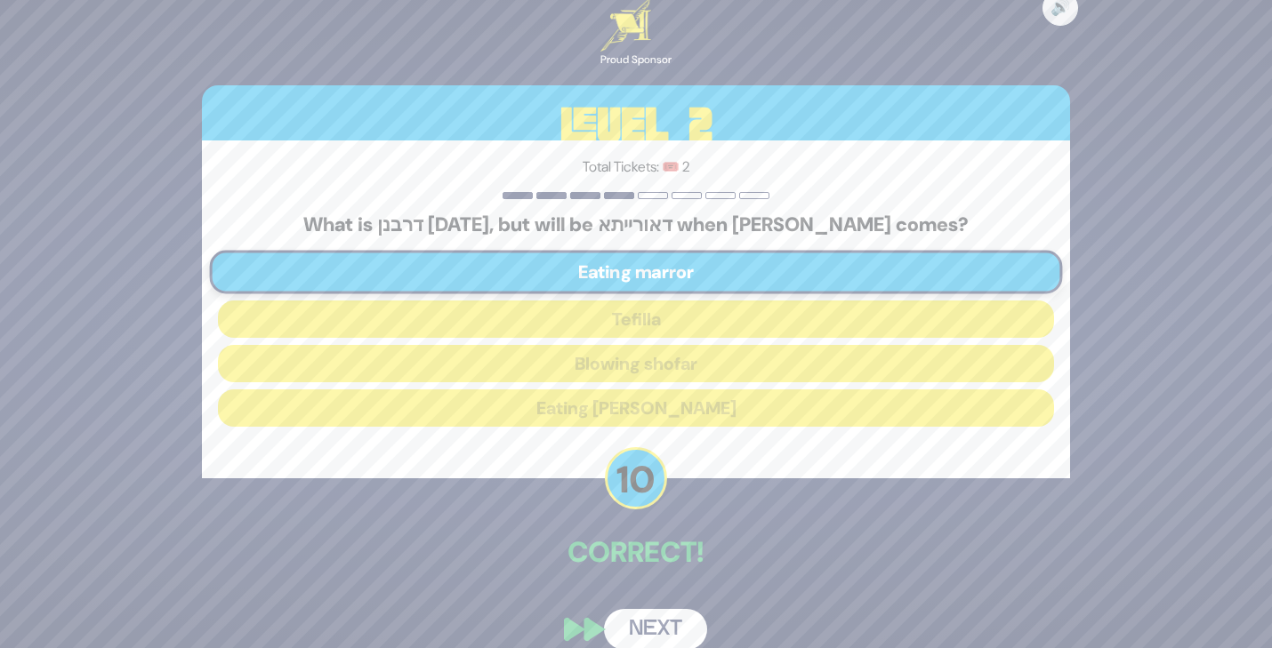
click at [650, 631] on button "Next" at bounding box center [655, 629] width 103 height 41
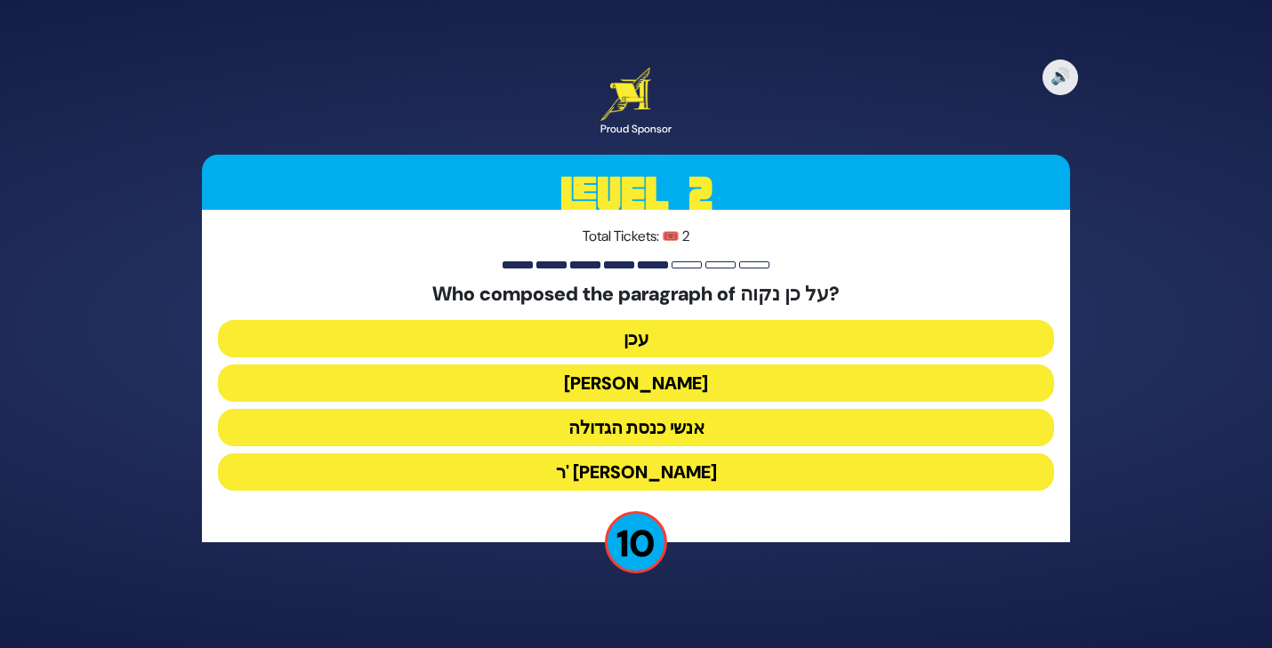
click at [630, 428] on button "אנשי כנסת הגדולה" at bounding box center [636, 427] width 836 height 37
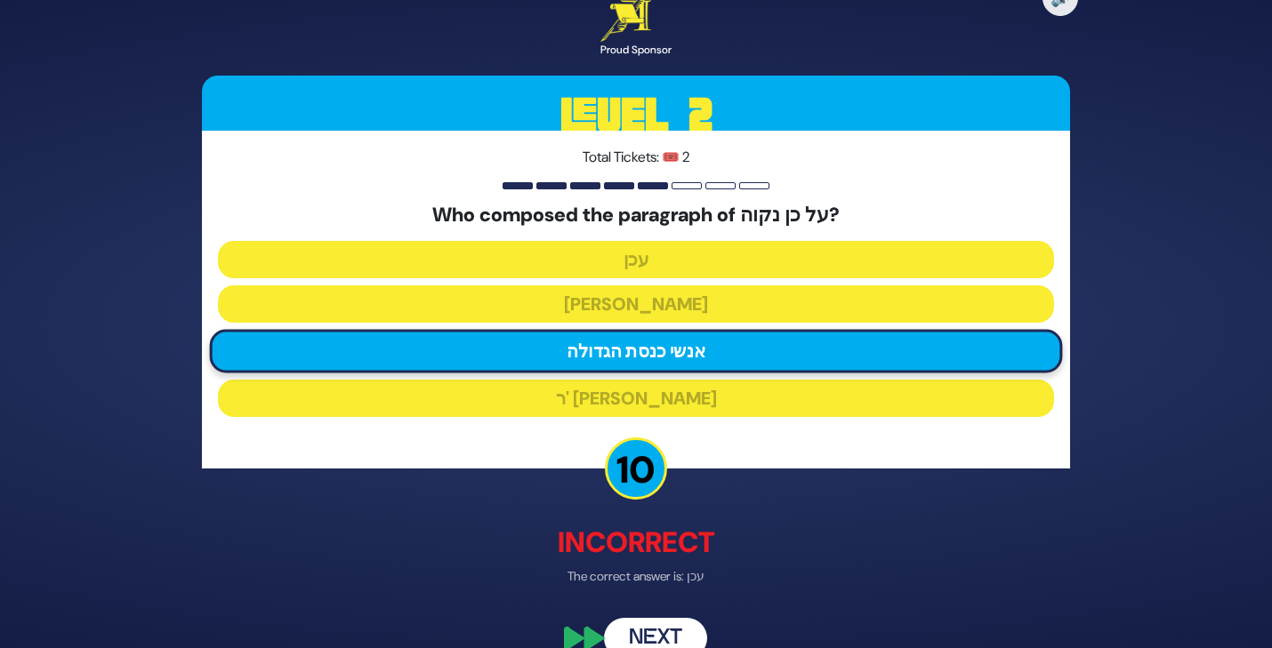
click at [653, 645] on button "Next" at bounding box center [655, 639] width 103 height 41
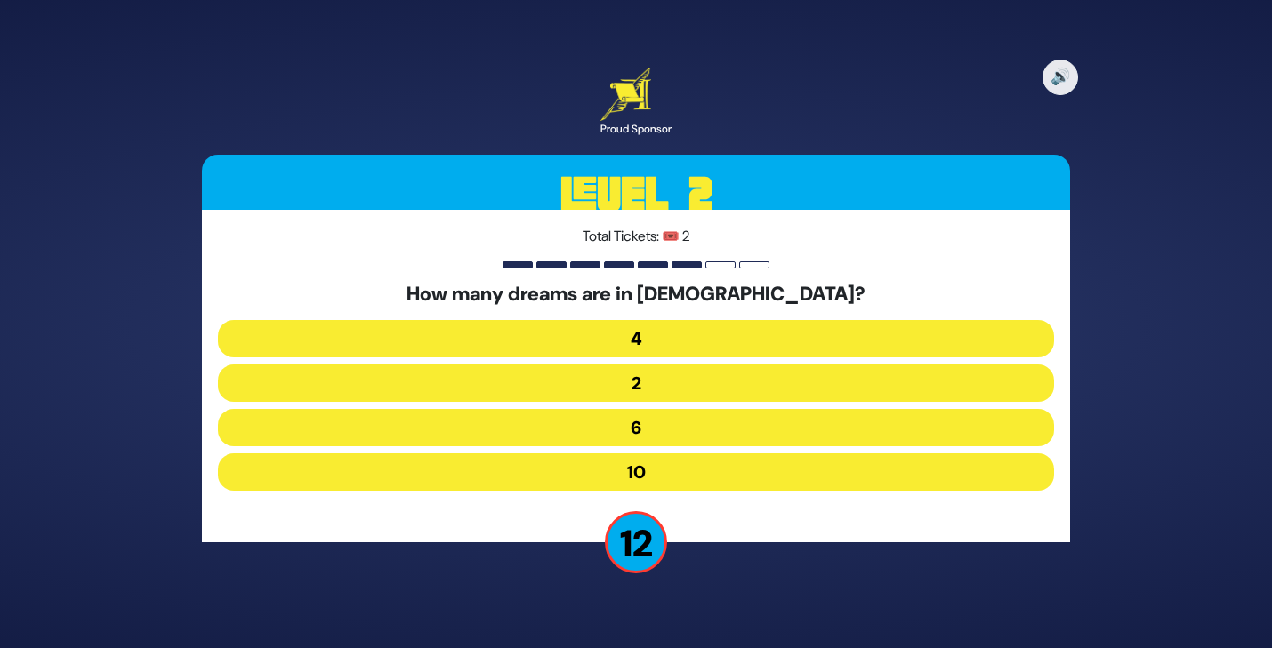
click at [628, 434] on button "6" at bounding box center [636, 427] width 836 height 37
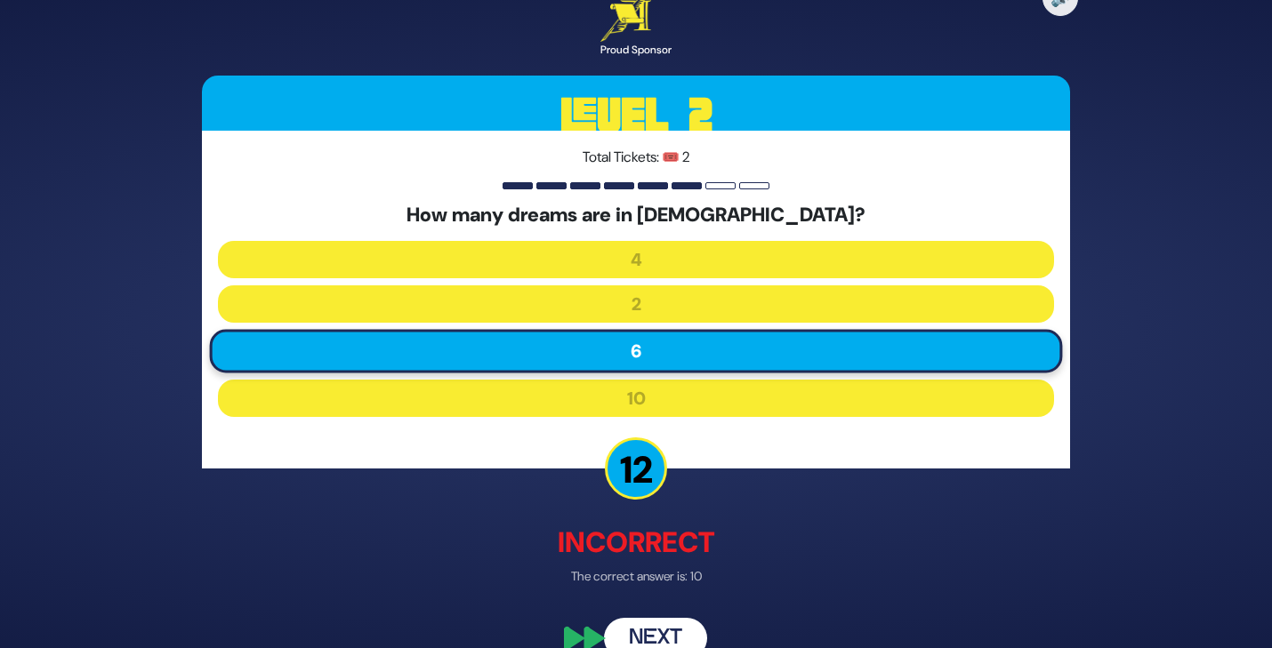
click at [648, 644] on button "Next" at bounding box center [655, 639] width 103 height 41
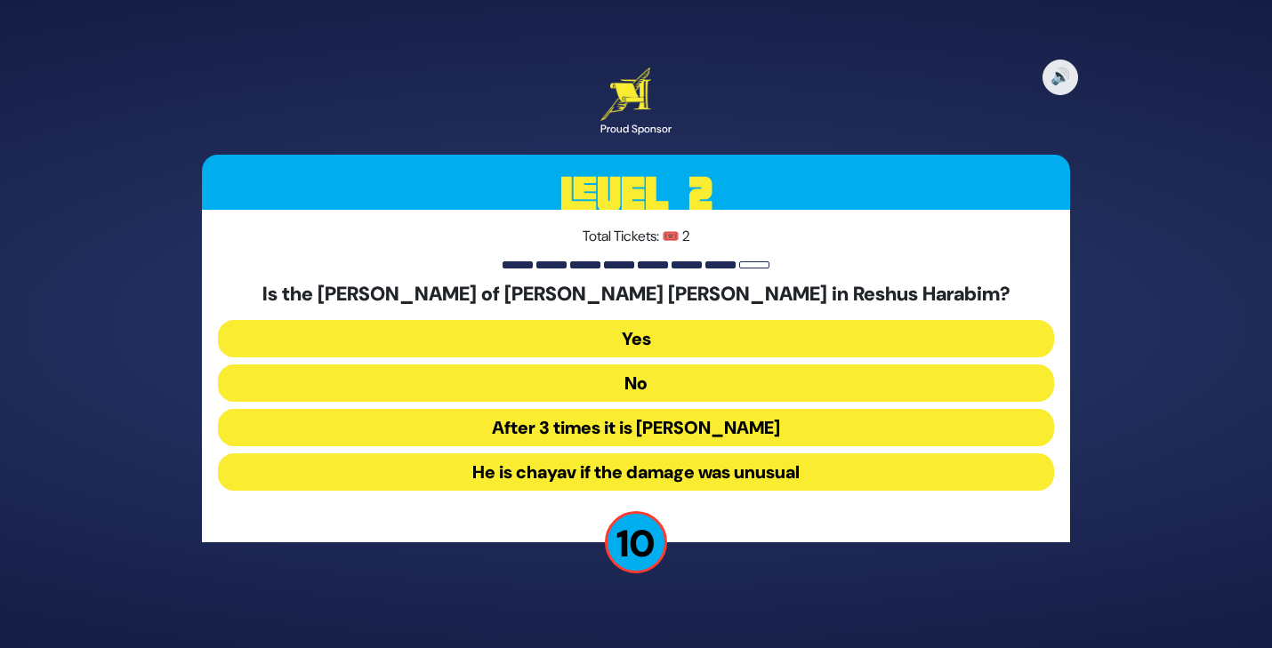
click at [625, 396] on button "No" at bounding box center [636, 383] width 836 height 37
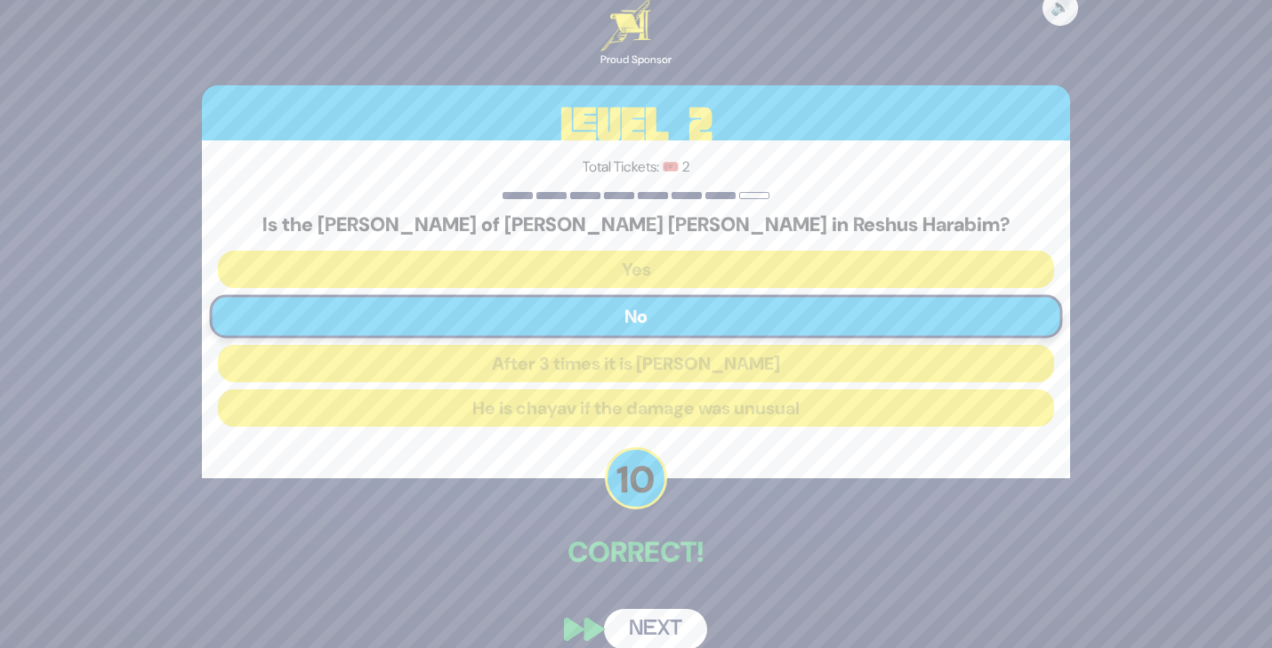
click at [662, 632] on button "Next" at bounding box center [655, 629] width 103 height 41
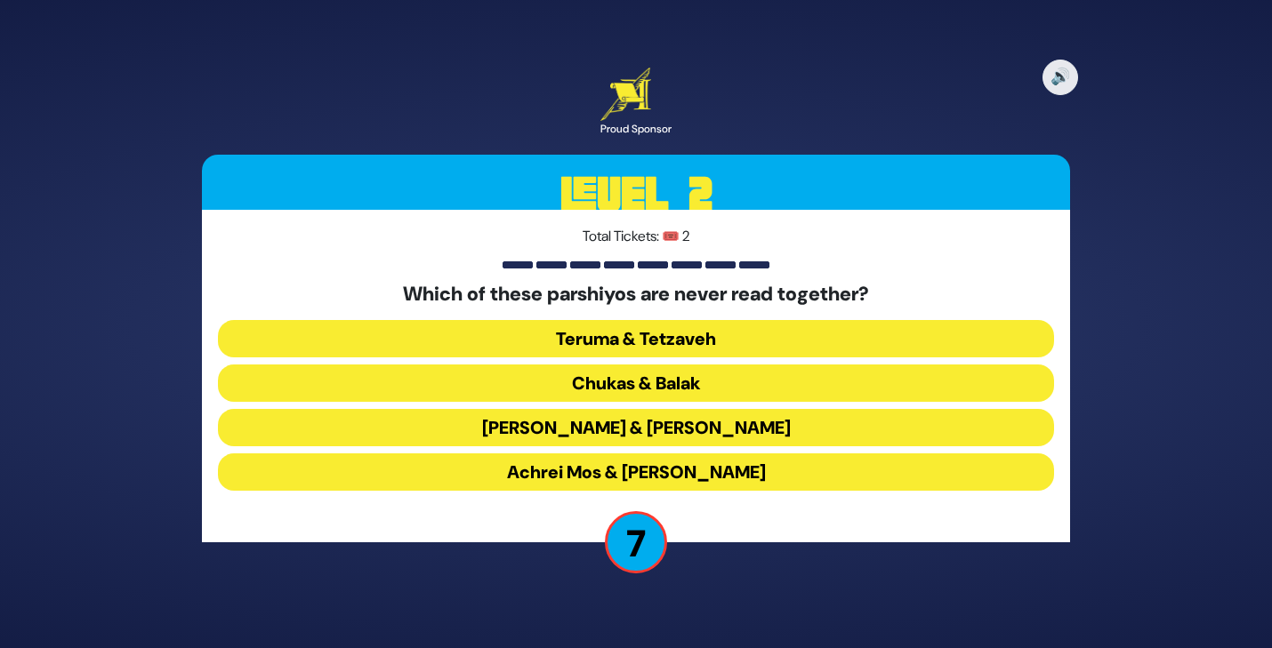
click at [640, 348] on button "Teruma & Tetzaveh" at bounding box center [636, 338] width 836 height 37
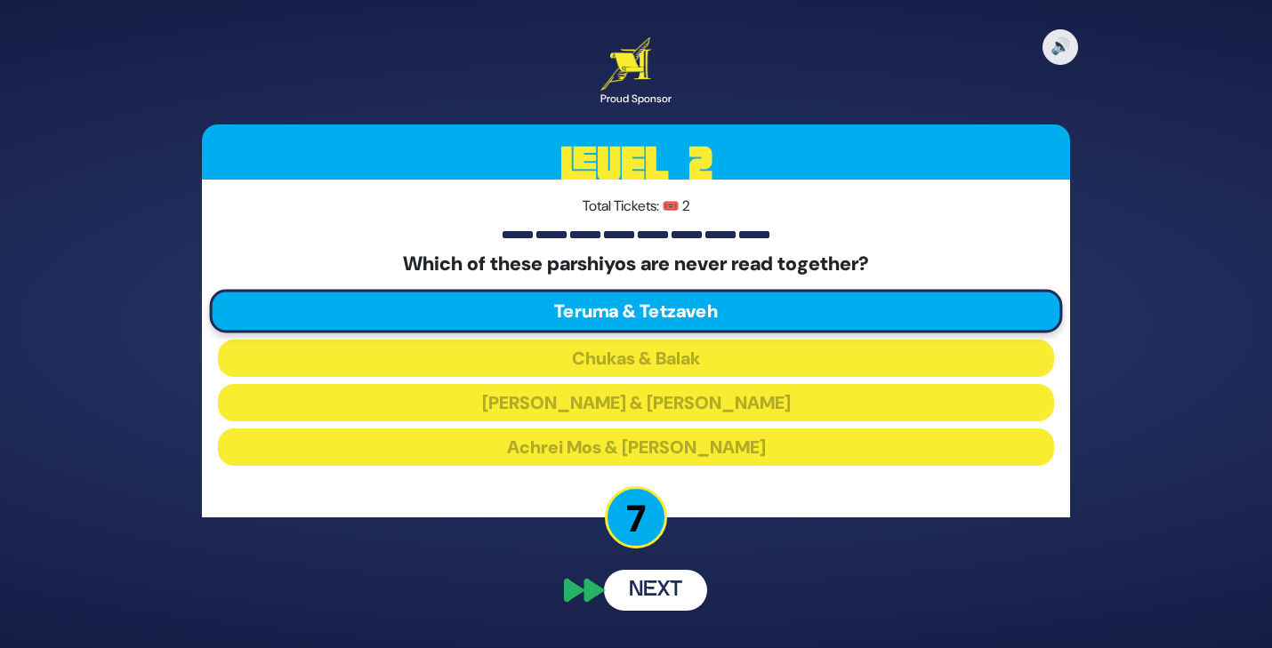
click at [649, 611] on button "Next" at bounding box center [655, 590] width 103 height 41
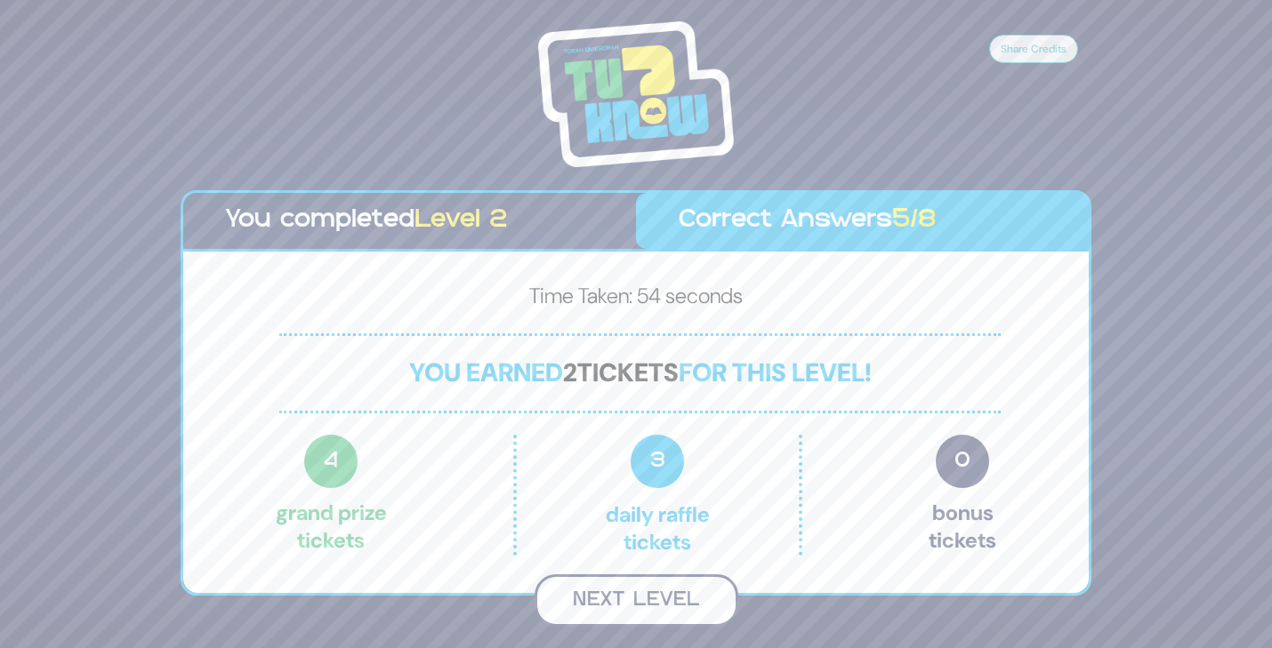
click at [647, 600] on button "Next Level" at bounding box center [637, 601] width 204 height 52
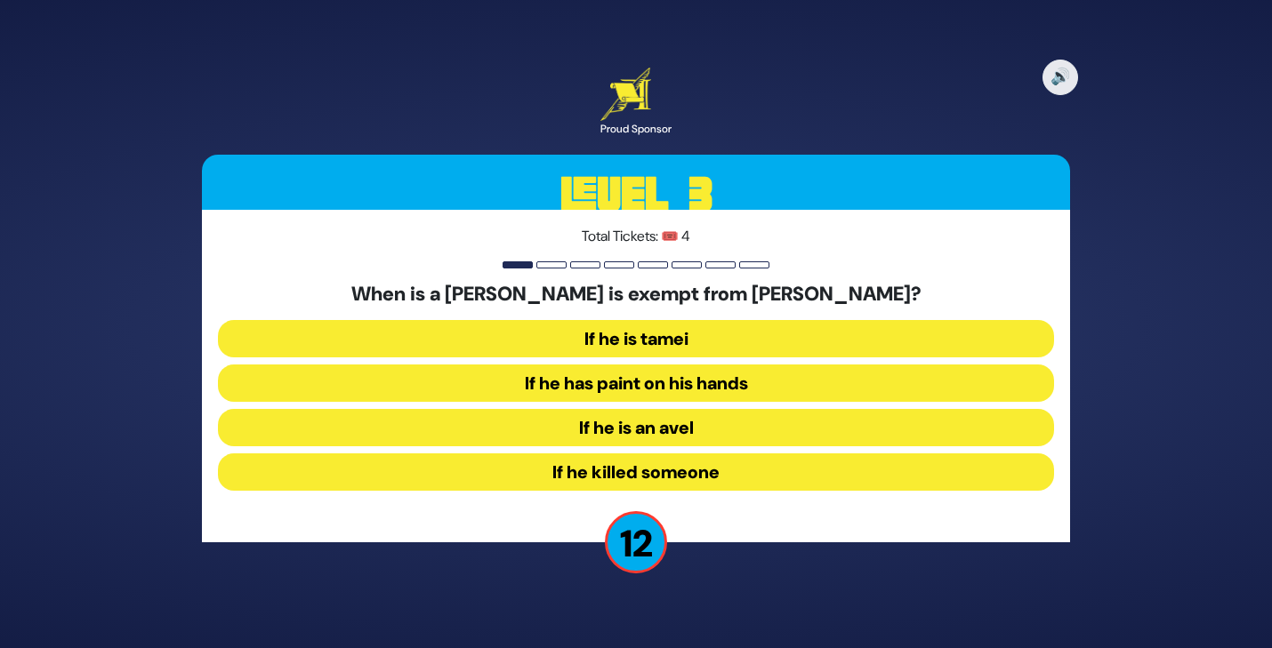
click at [615, 378] on button "If he has paint on his hands" at bounding box center [636, 383] width 836 height 37
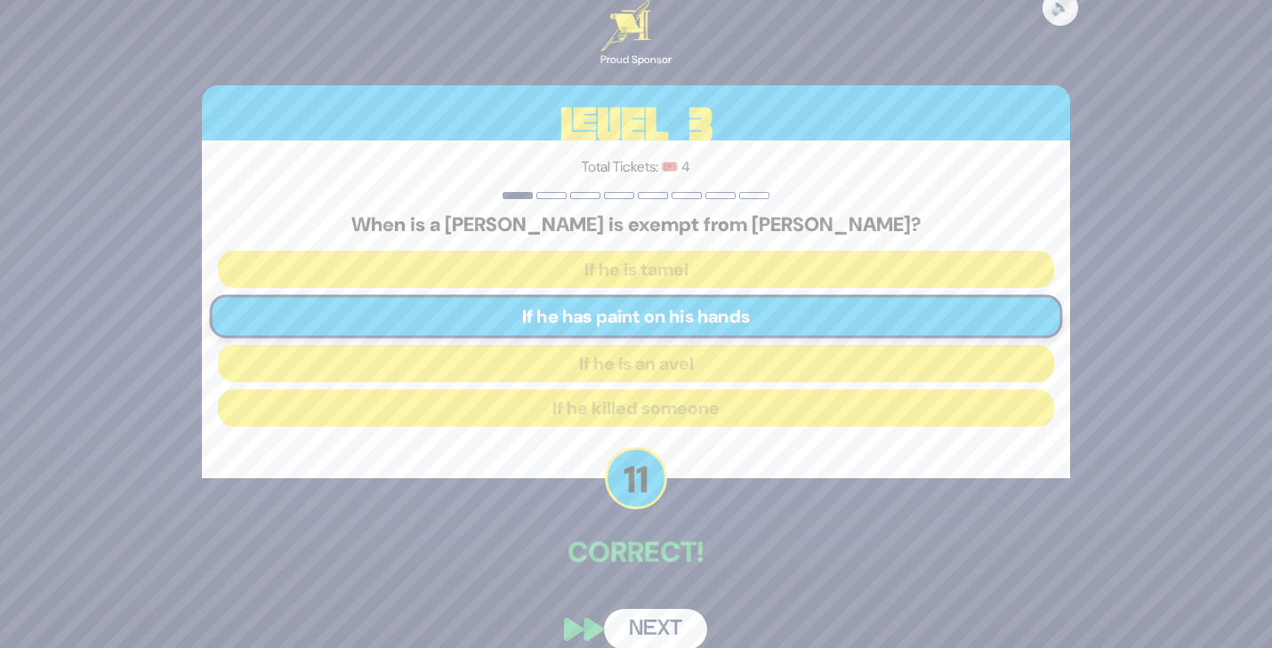
click at [648, 623] on button "Next" at bounding box center [655, 629] width 103 height 41
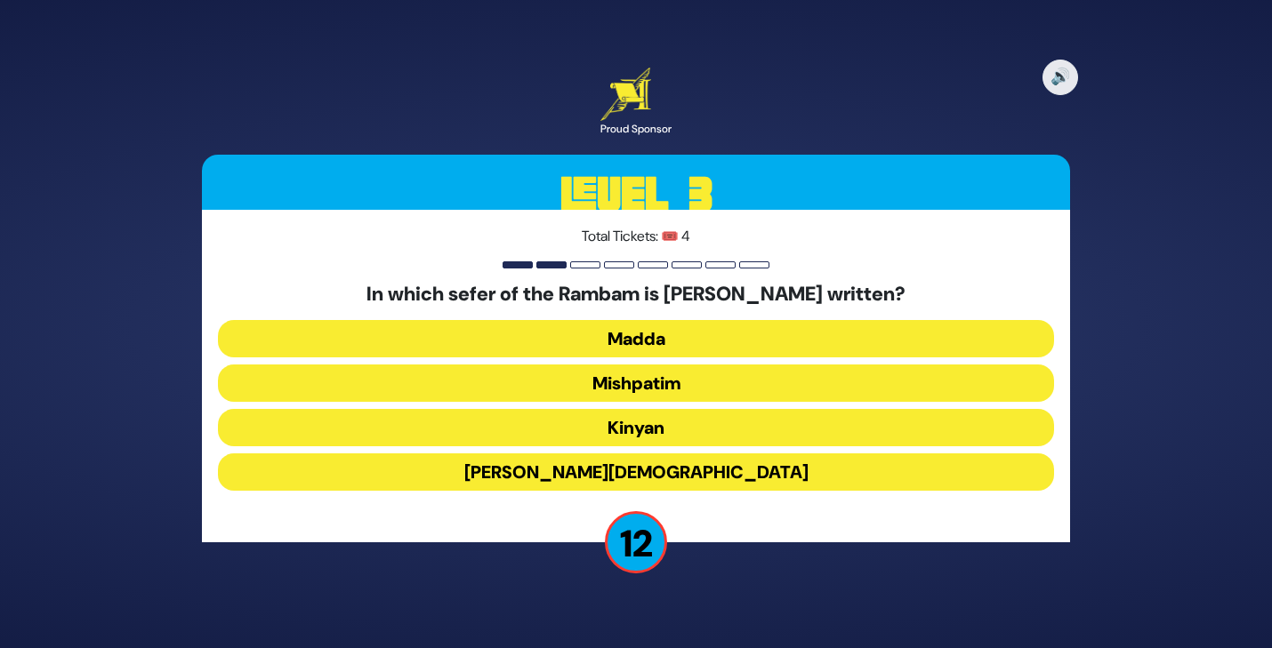
click at [621, 344] on button "Madda" at bounding box center [636, 338] width 836 height 37
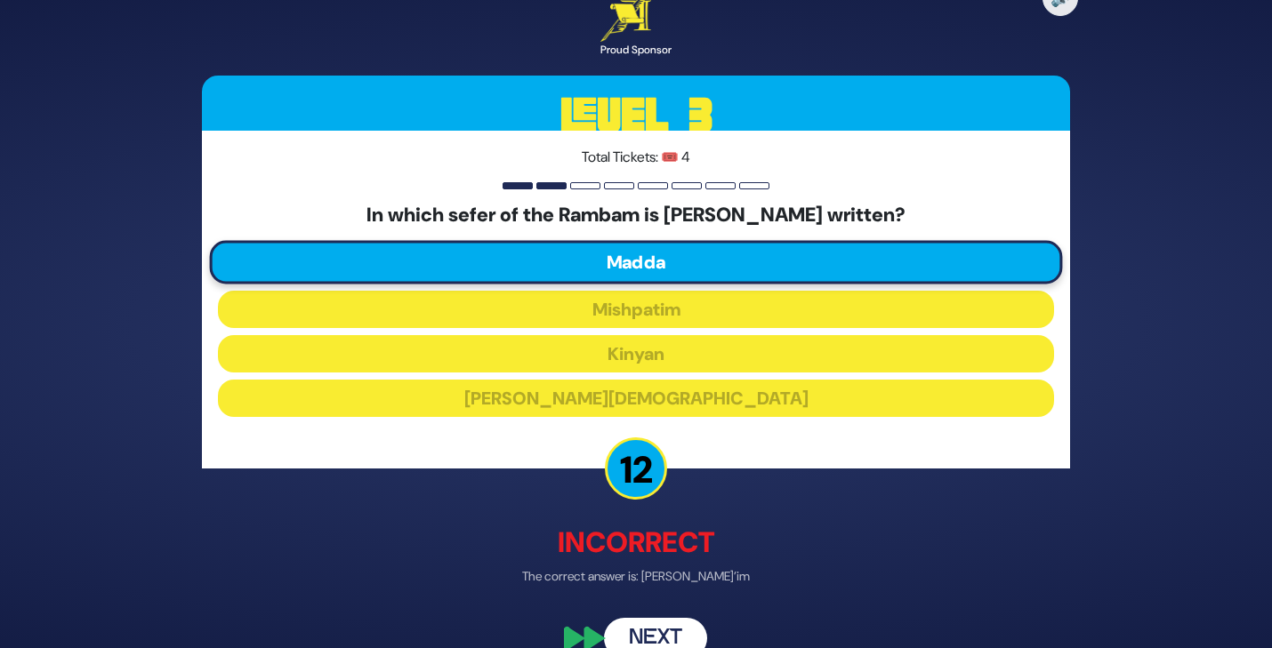
click at [655, 641] on button "Next" at bounding box center [655, 639] width 103 height 41
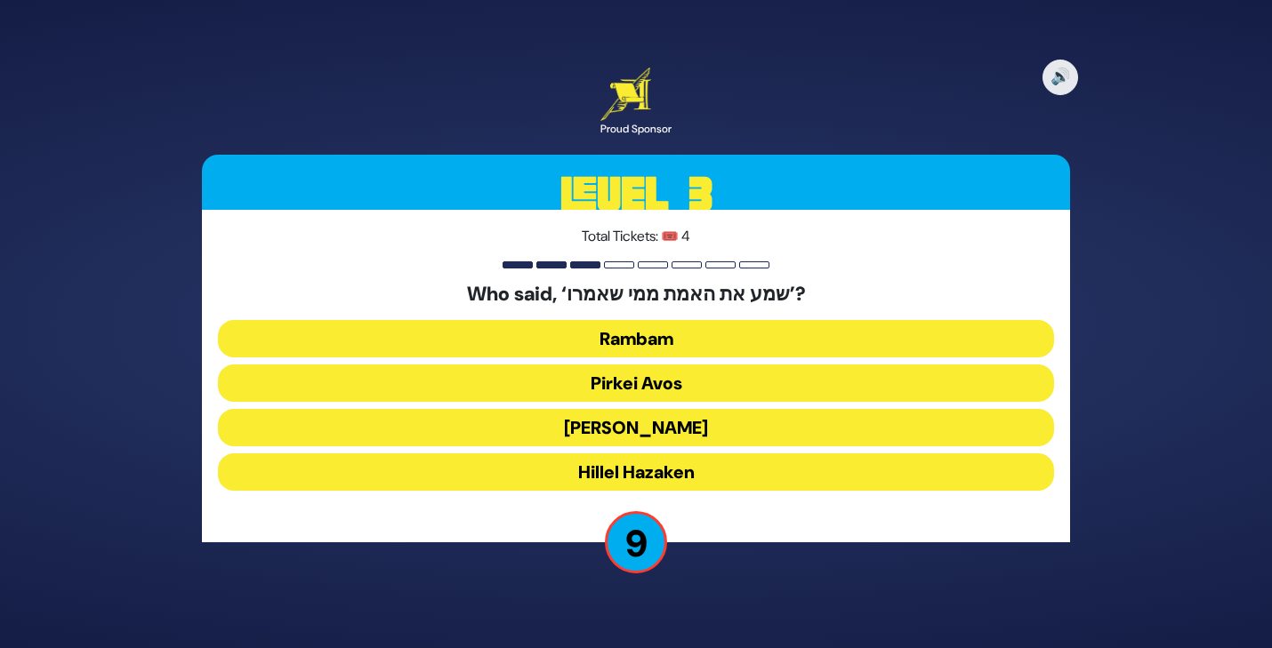
click at [615, 472] on button "Hillel Hazaken" at bounding box center [636, 472] width 836 height 37
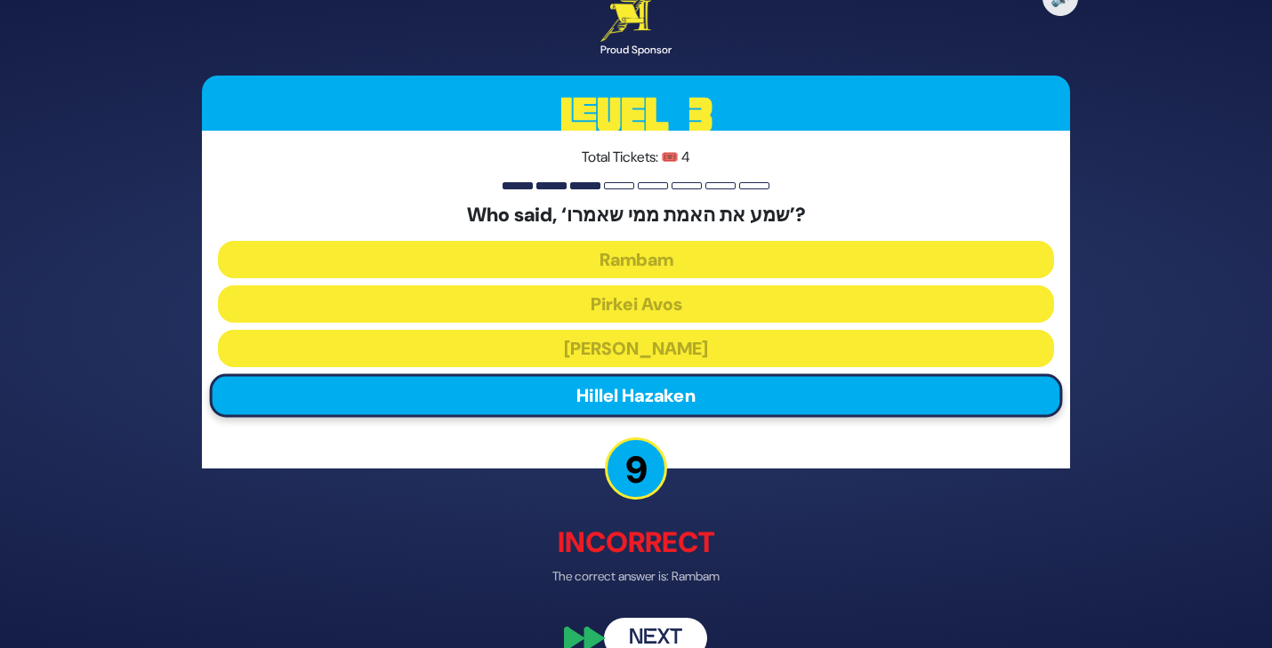
click at [652, 626] on button "Next" at bounding box center [655, 639] width 103 height 41
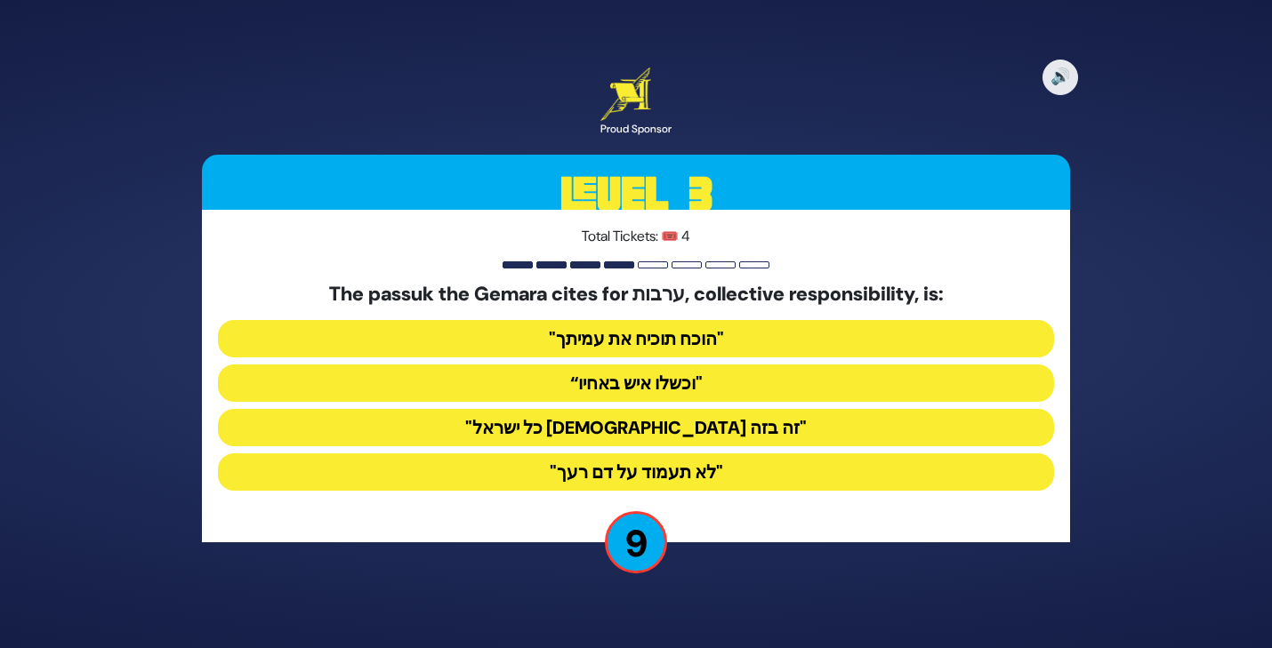
click at [616, 348] on button ""הוכח תוכיח את עמיתך"" at bounding box center [636, 338] width 836 height 37
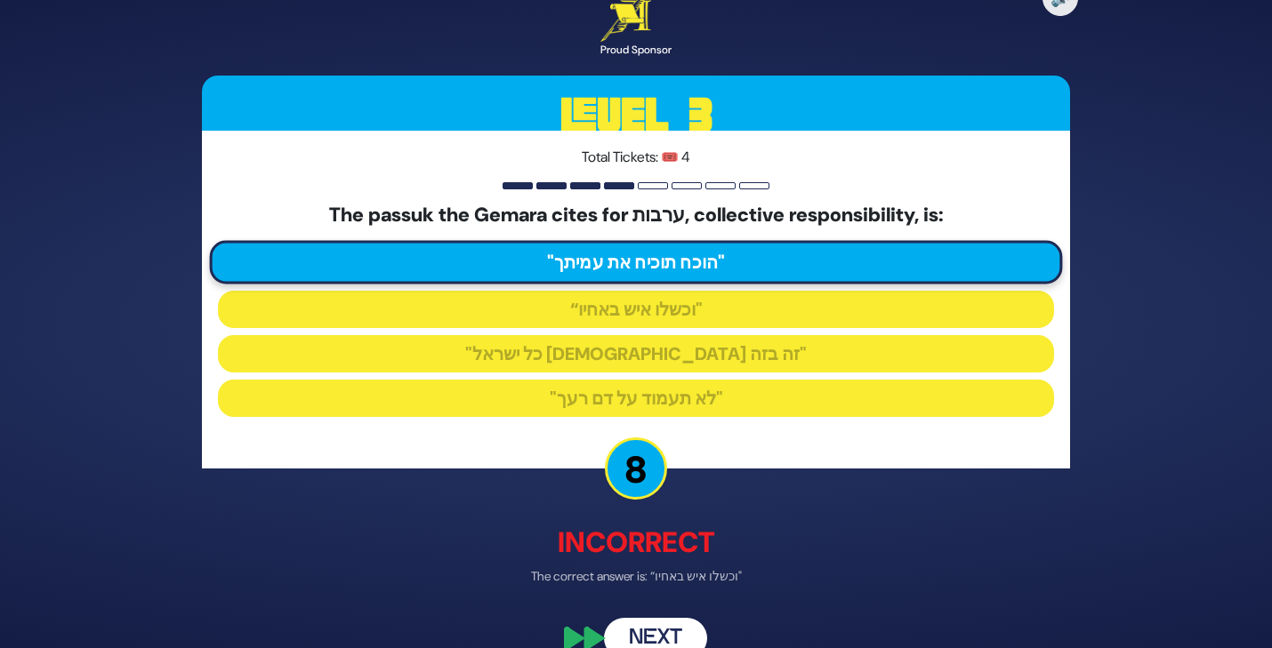
click at [658, 632] on button "Next" at bounding box center [655, 639] width 103 height 41
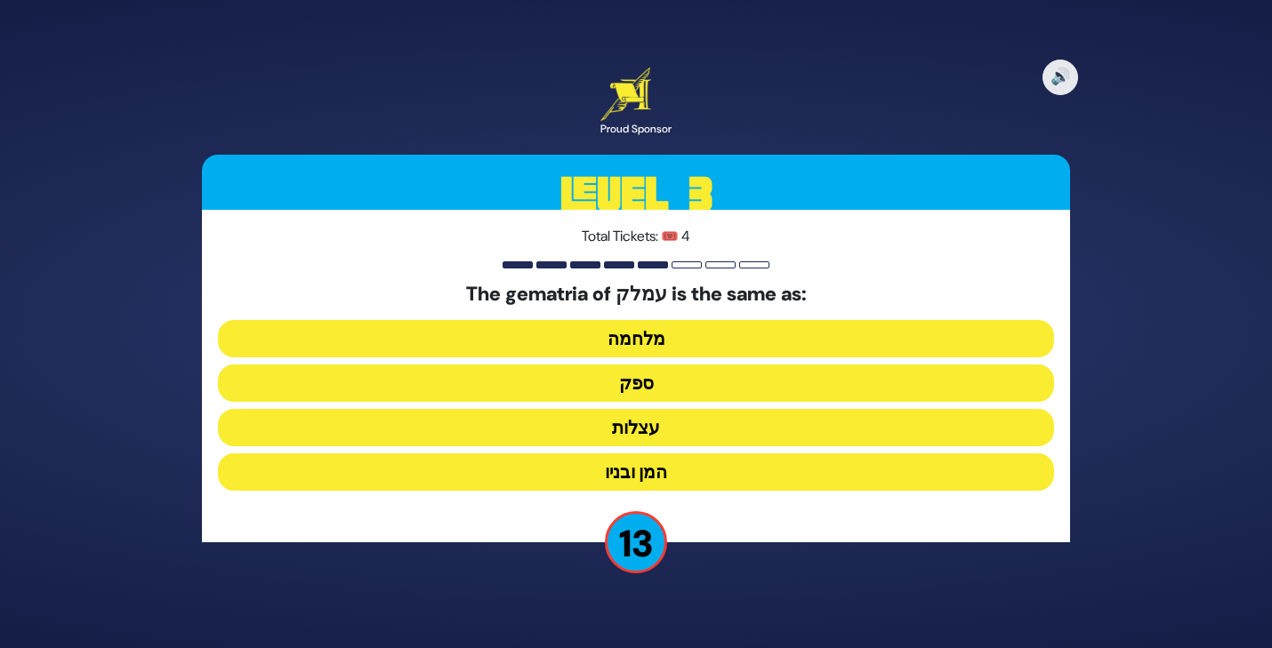
click at [630, 382] on button "ספק" at bounding box center [636, 383] width 836 height 37
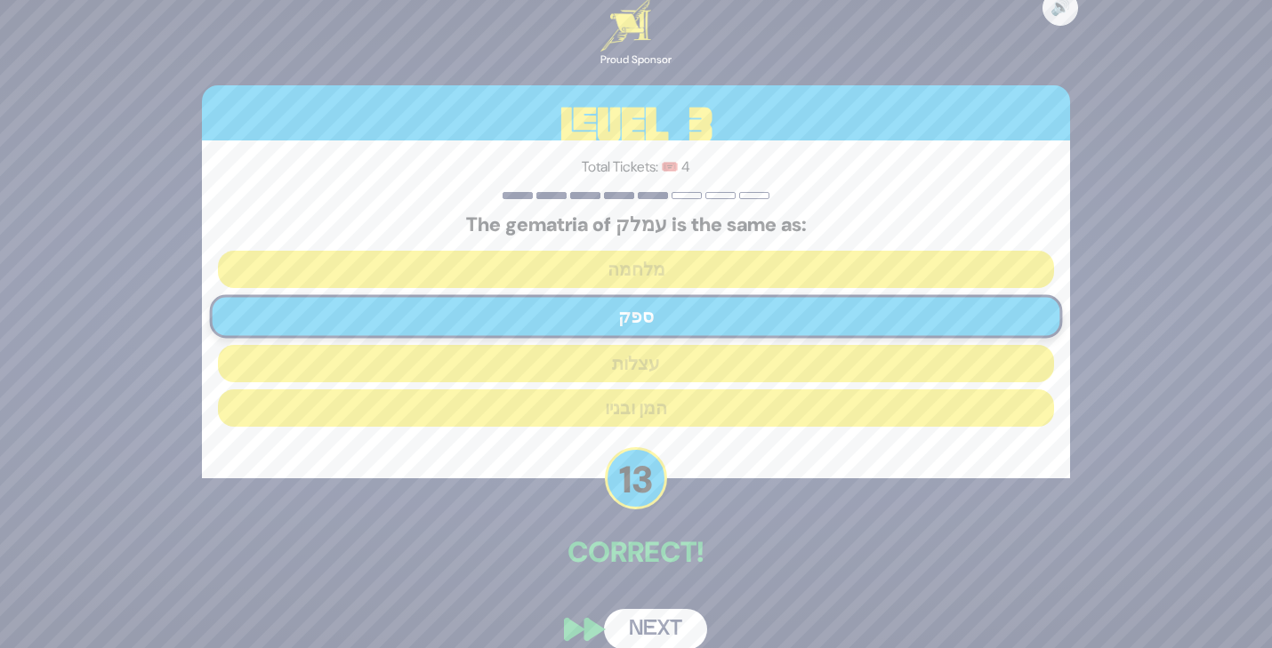
click at [644, 631] on button "Next" at bounding box center [655, 629] width 103 height 41
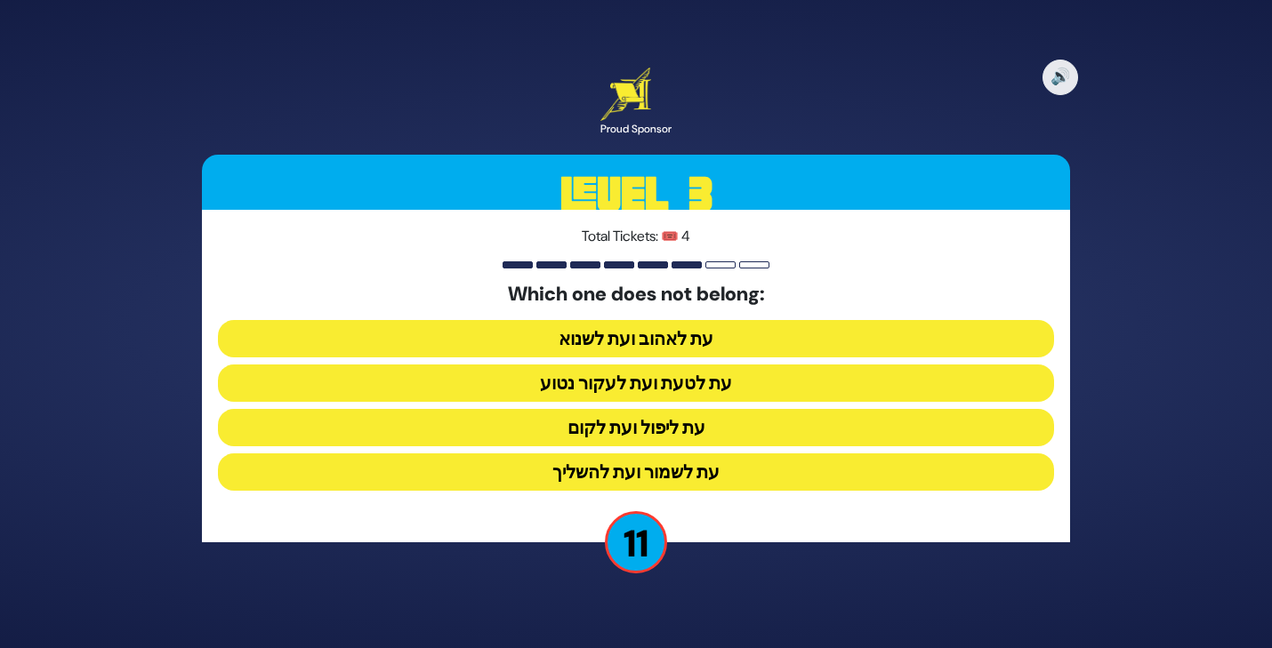
click at [629, 423] on button "עת ליפול ועת לקום" at bounding box center [636, 427] width 836 height 37
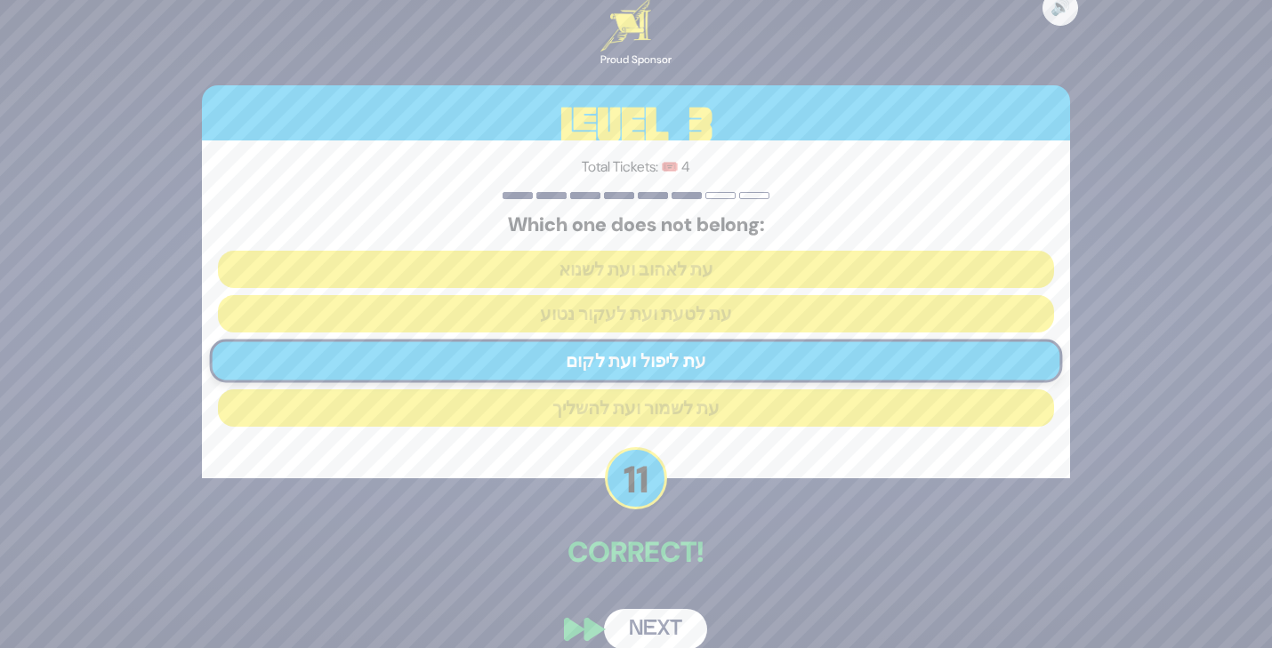
click at [643, 628] on button "Next" at bounding box center [655, 629] width 103 height 41
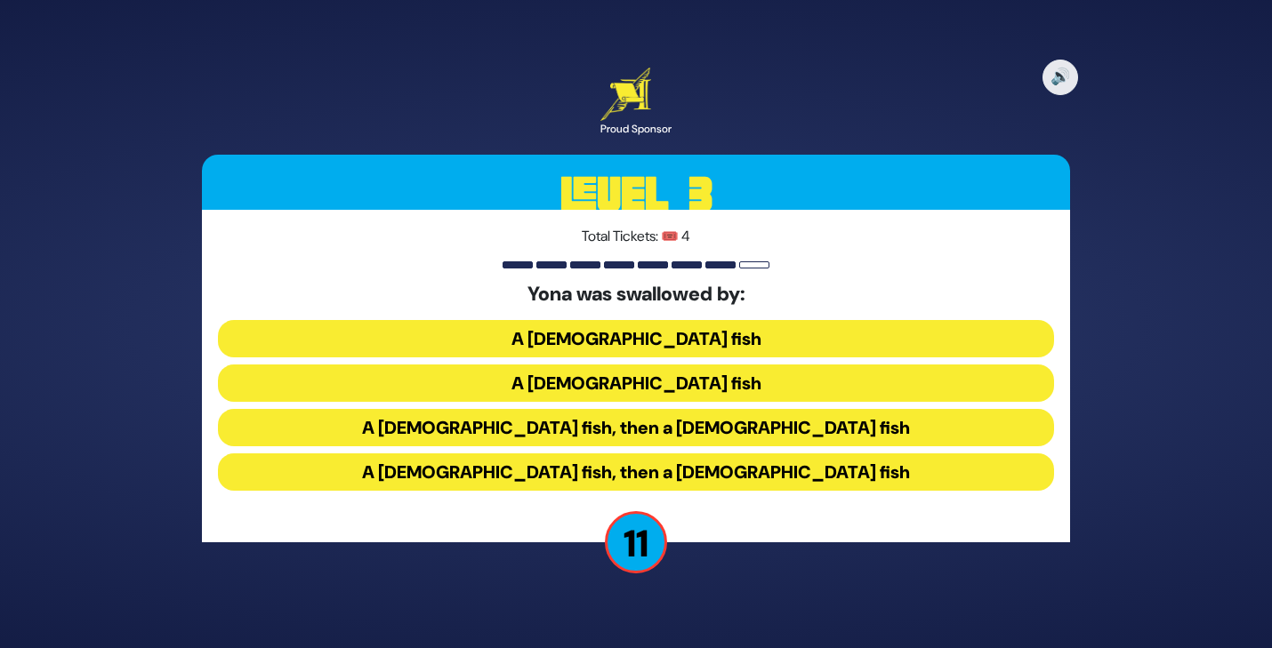
click at [626, 431] on button "A [DEMOGRAPHIC_DATA] fish, then a [DEMOGRAPHIC_DATA] fish" at bounding box center [636, 427] width 836 height 37
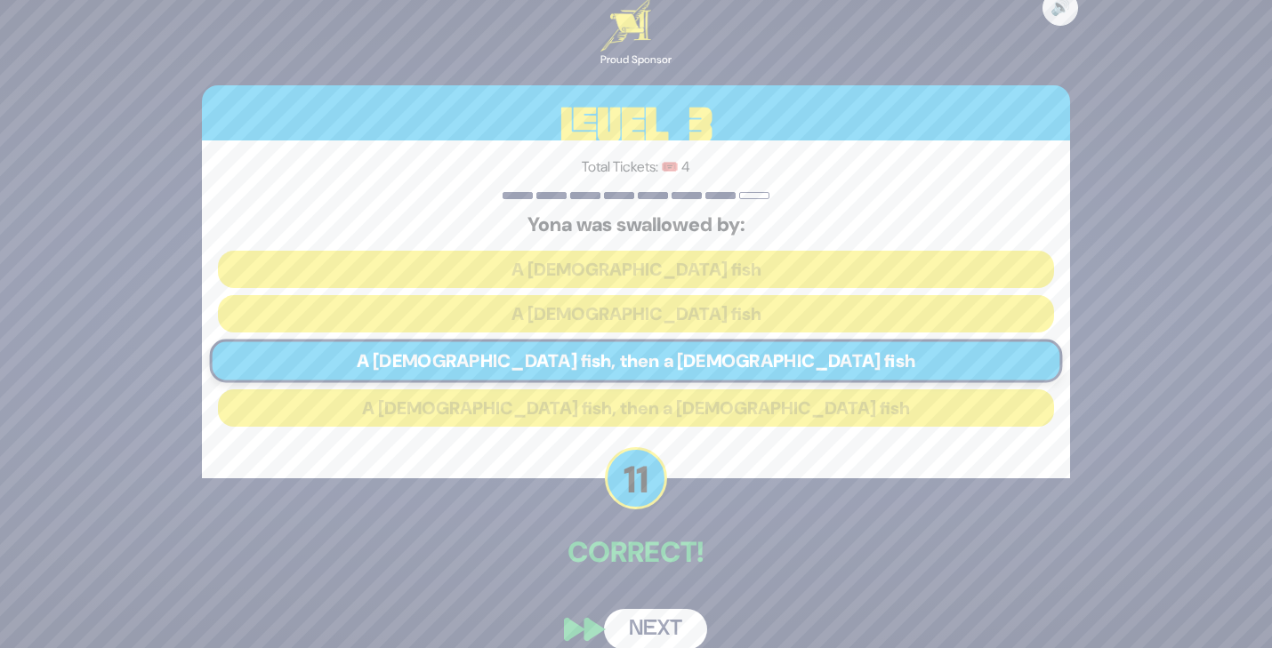
click at [650, 627] on button "Next" at bounding box center [655, 629] width 103 height 41
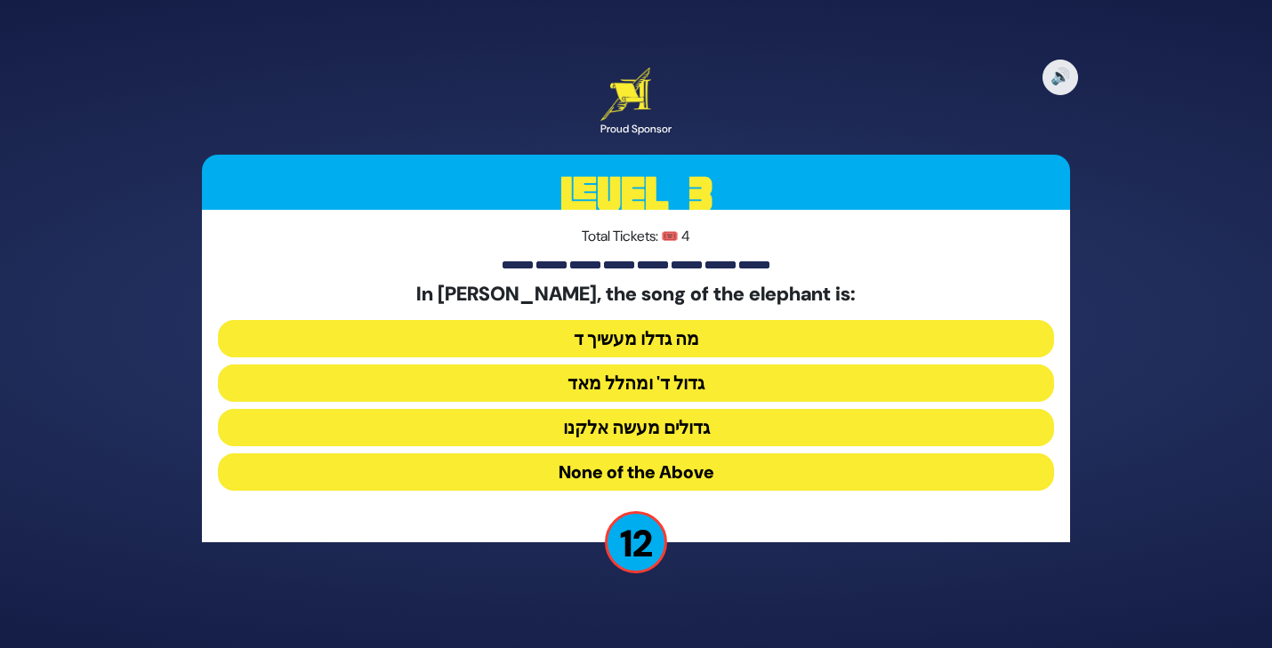
click at [632, 468] on button "None of the Above" at bounding box center [636, 472] width 836 height 37
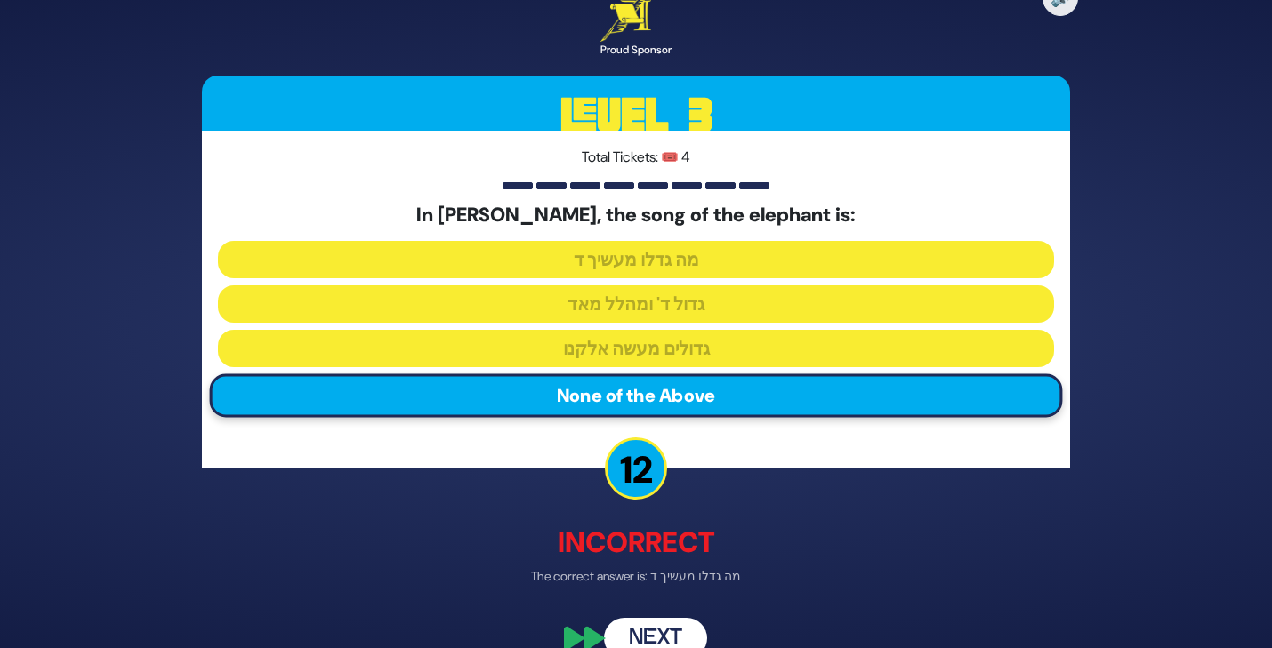
click at [660, 609] on div "🔊 Proud Sponsor Level 3 Total Tickets: 🎟️ 4 In [PERSON_NAME], the song of the e…" at bounding box center [636, 323] width 911 height 713
click at [648, 631] on button "Next" at bounding box center [655, 639] width 103 height 41
